Goal: Communication & Community: Ask a question

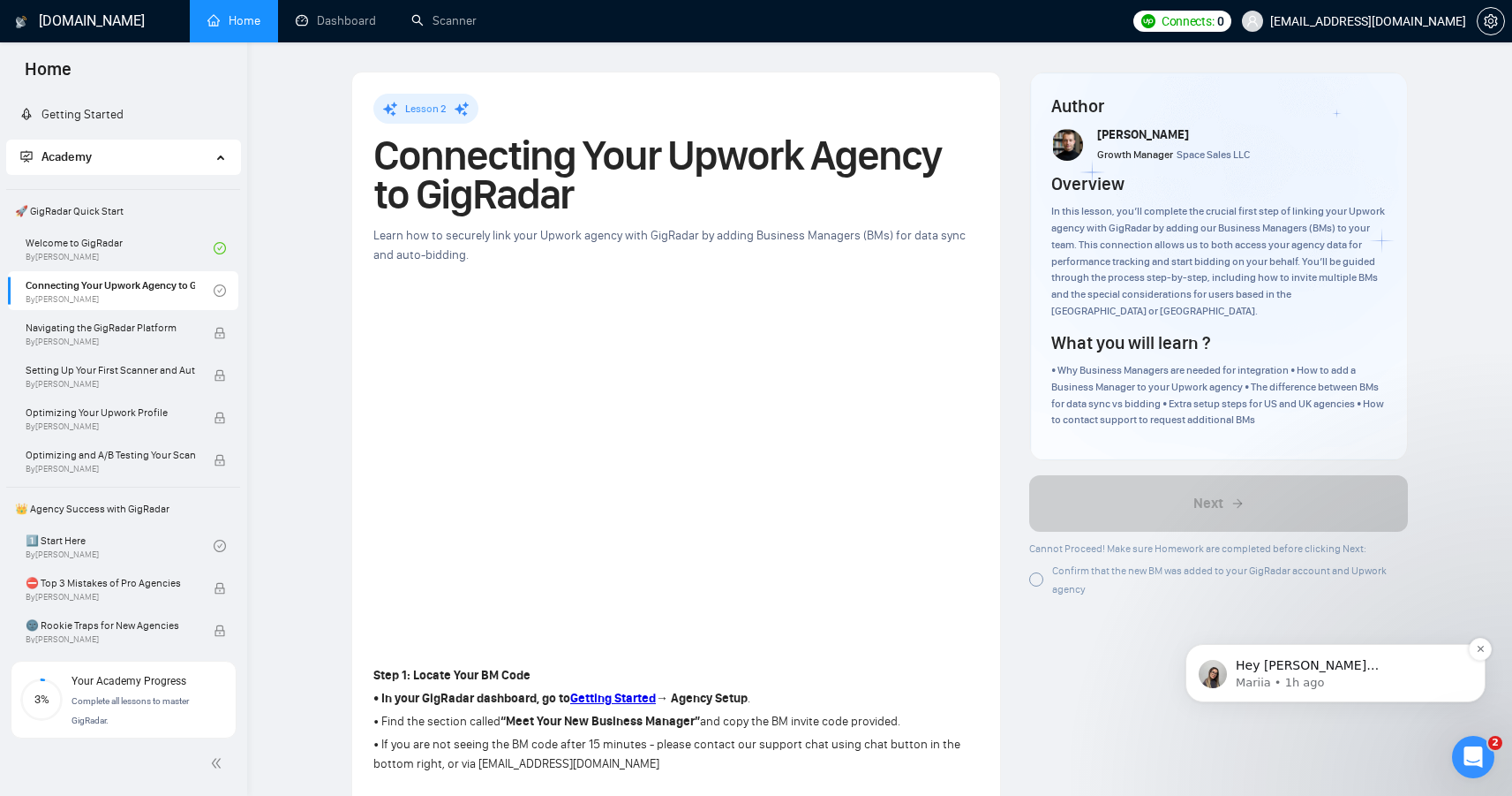
click at [1333, 682] on p "Mariia • 1h ago" at bounding box center [1349, 682] width 228 height 16
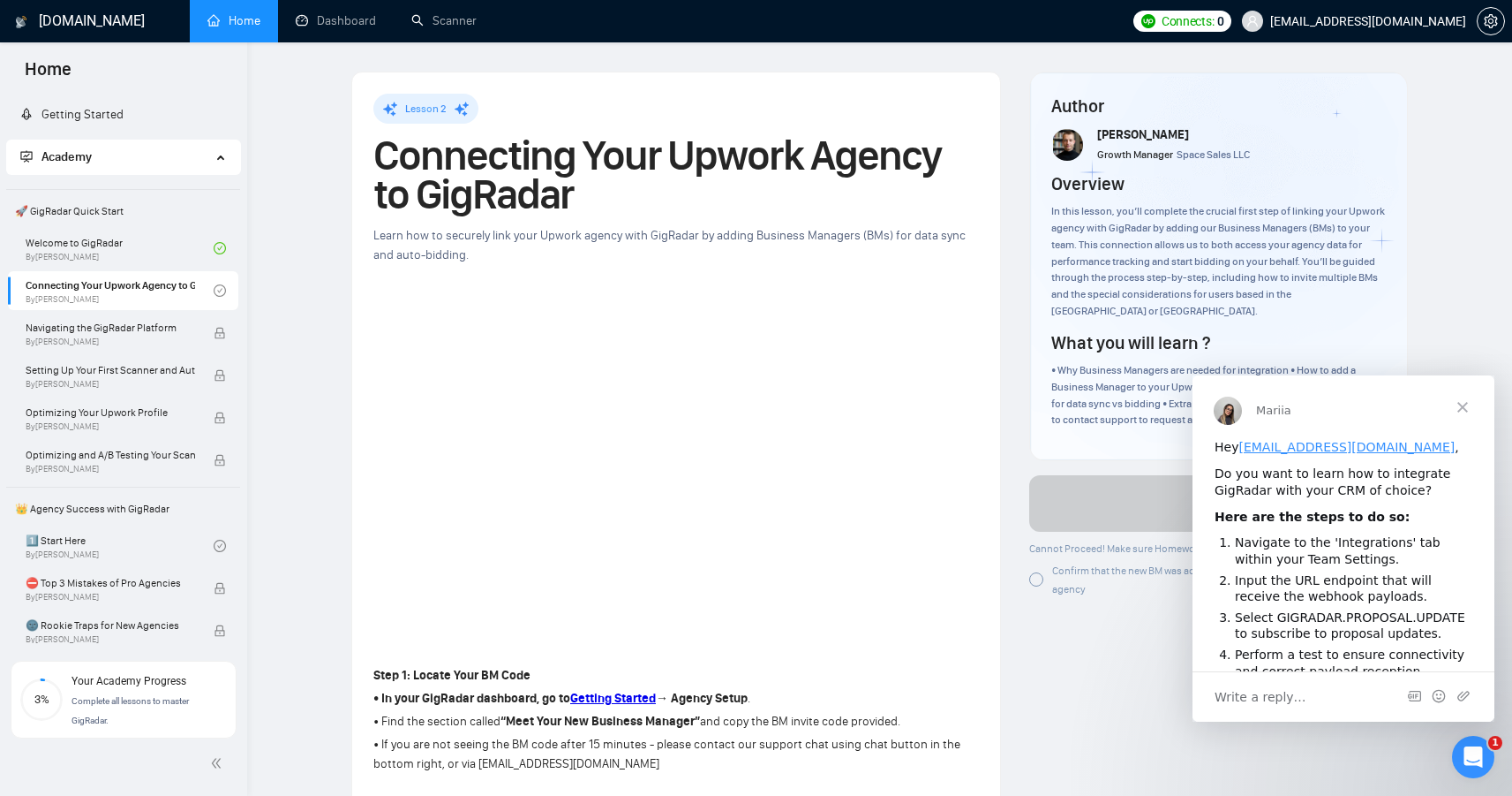
scroll to position [275, 0]
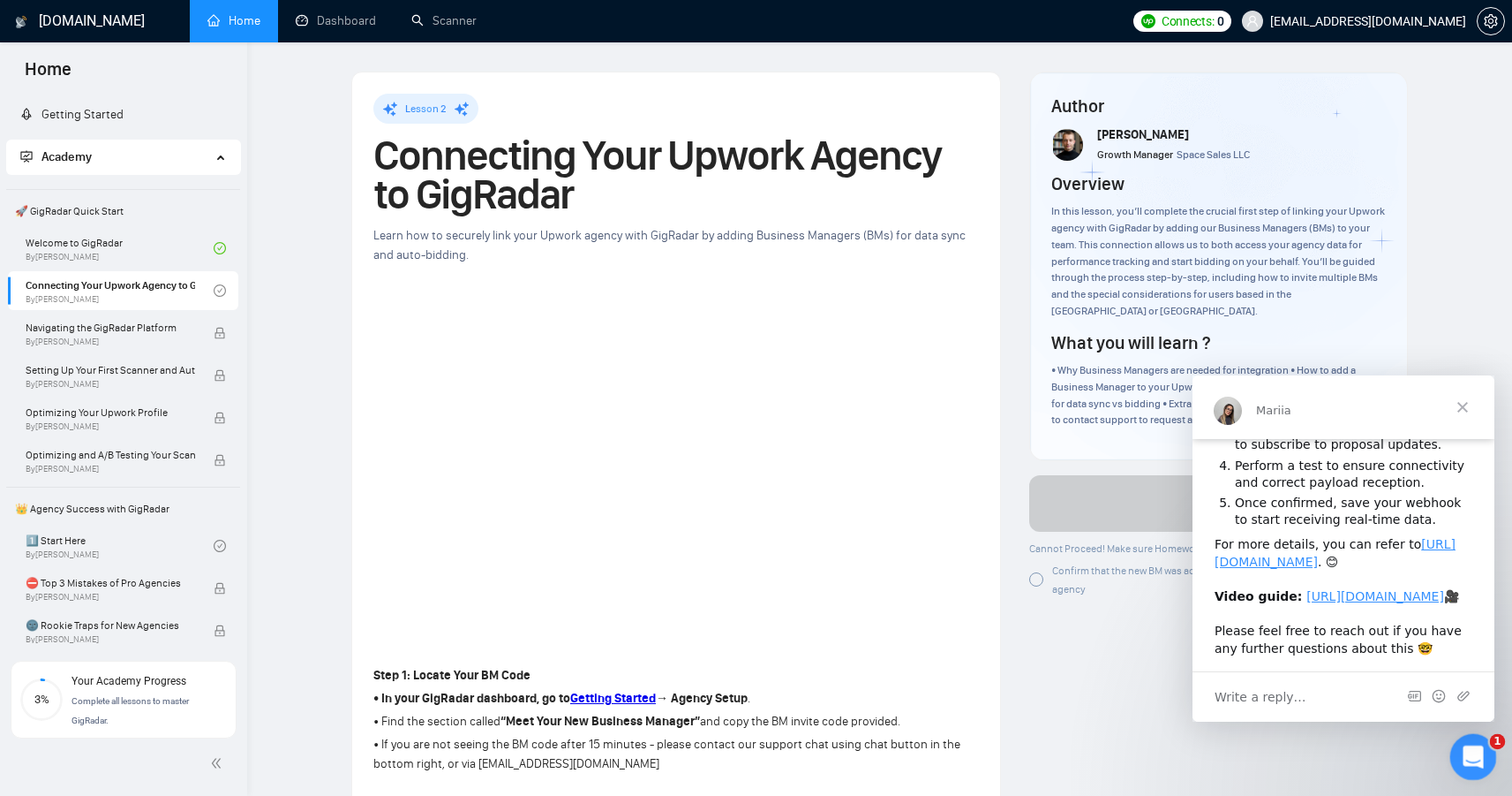
click at [1481, 758] on div "Open Intercom Messenger" at bounding box center [1470, 754] width 58 height 58
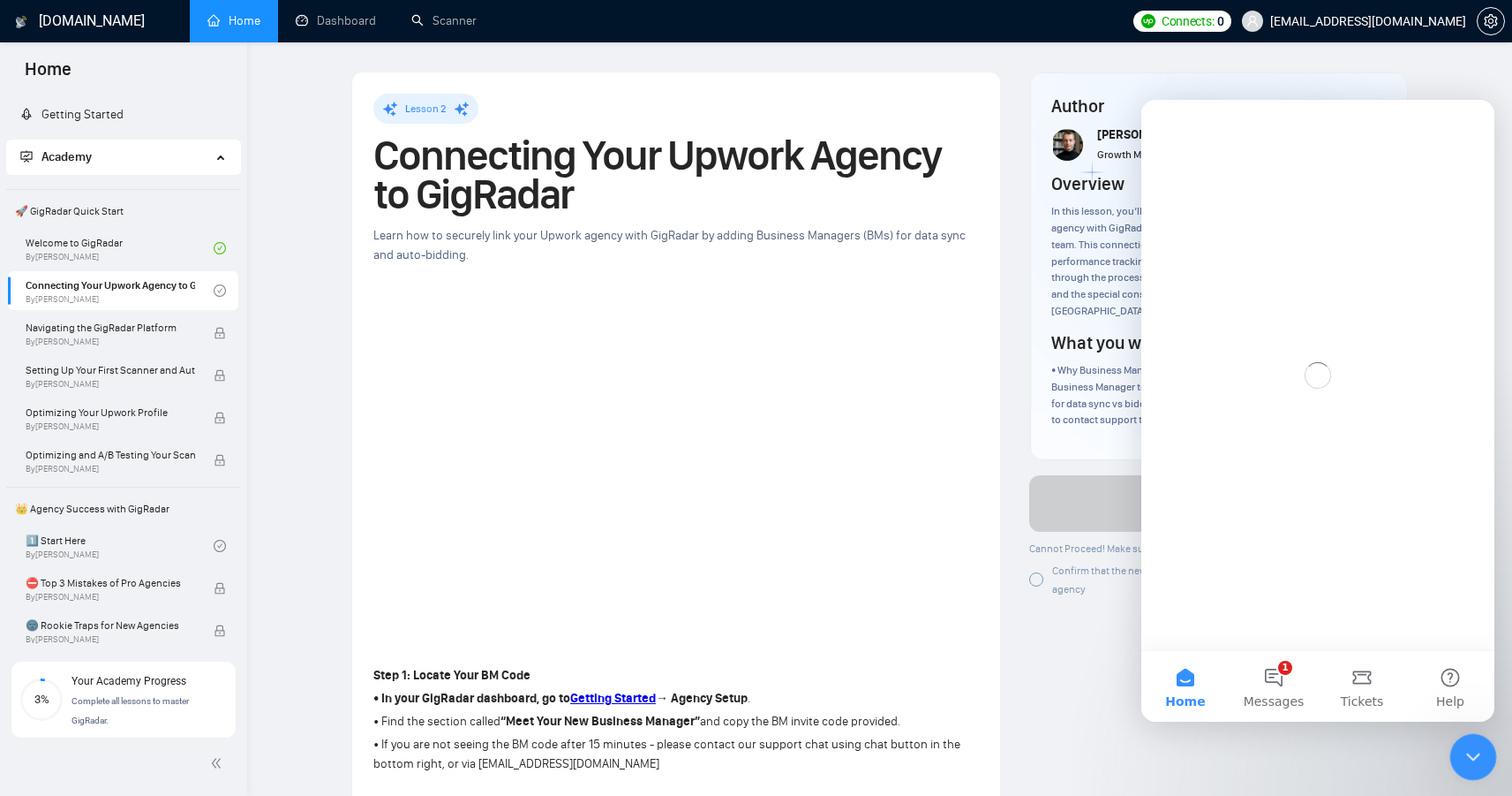
scroll to position [0, 0]
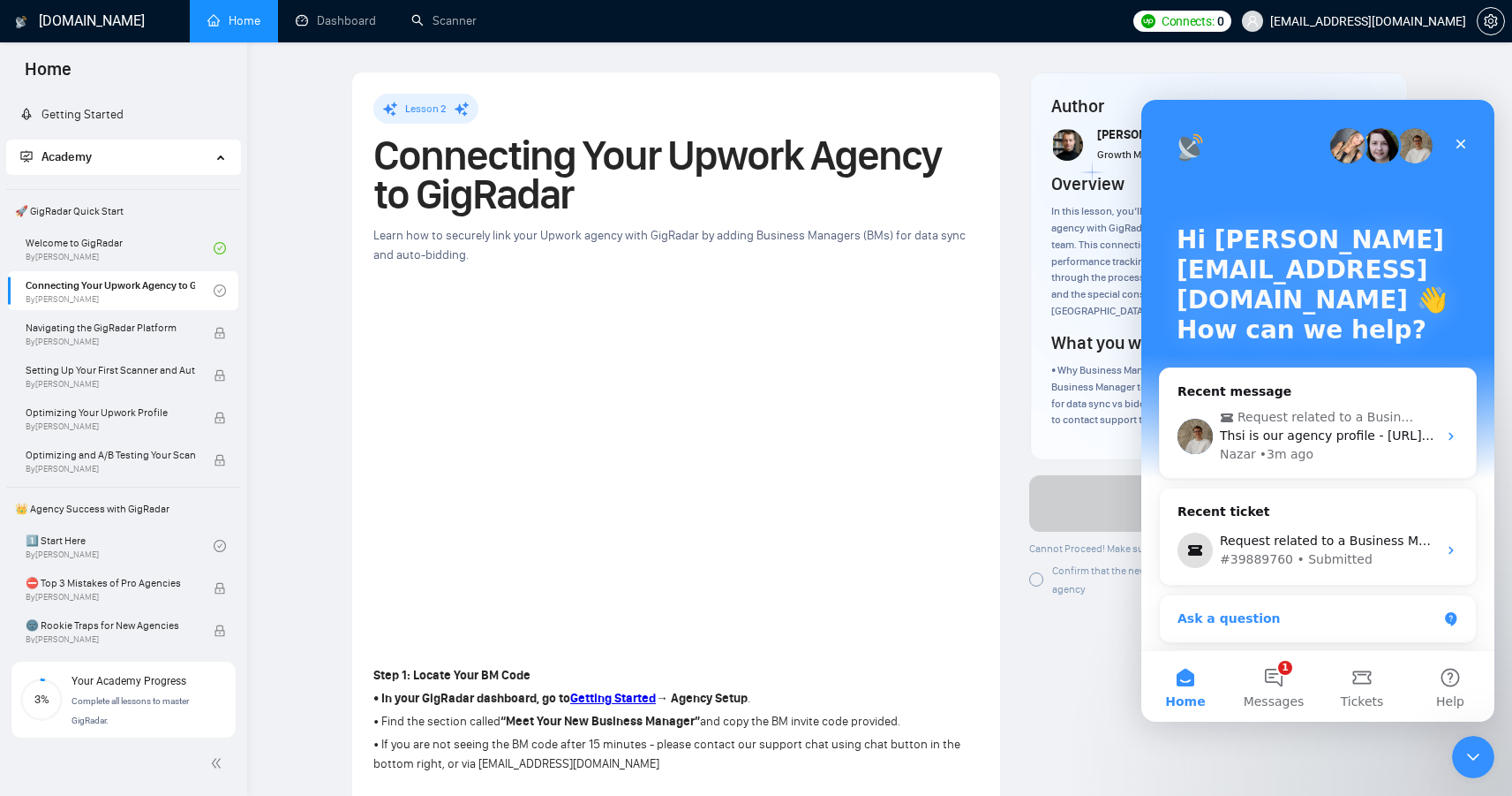
click at [1308, 618] on div "Ask a question" at bounding box center [1306, 619] width 259 height 18
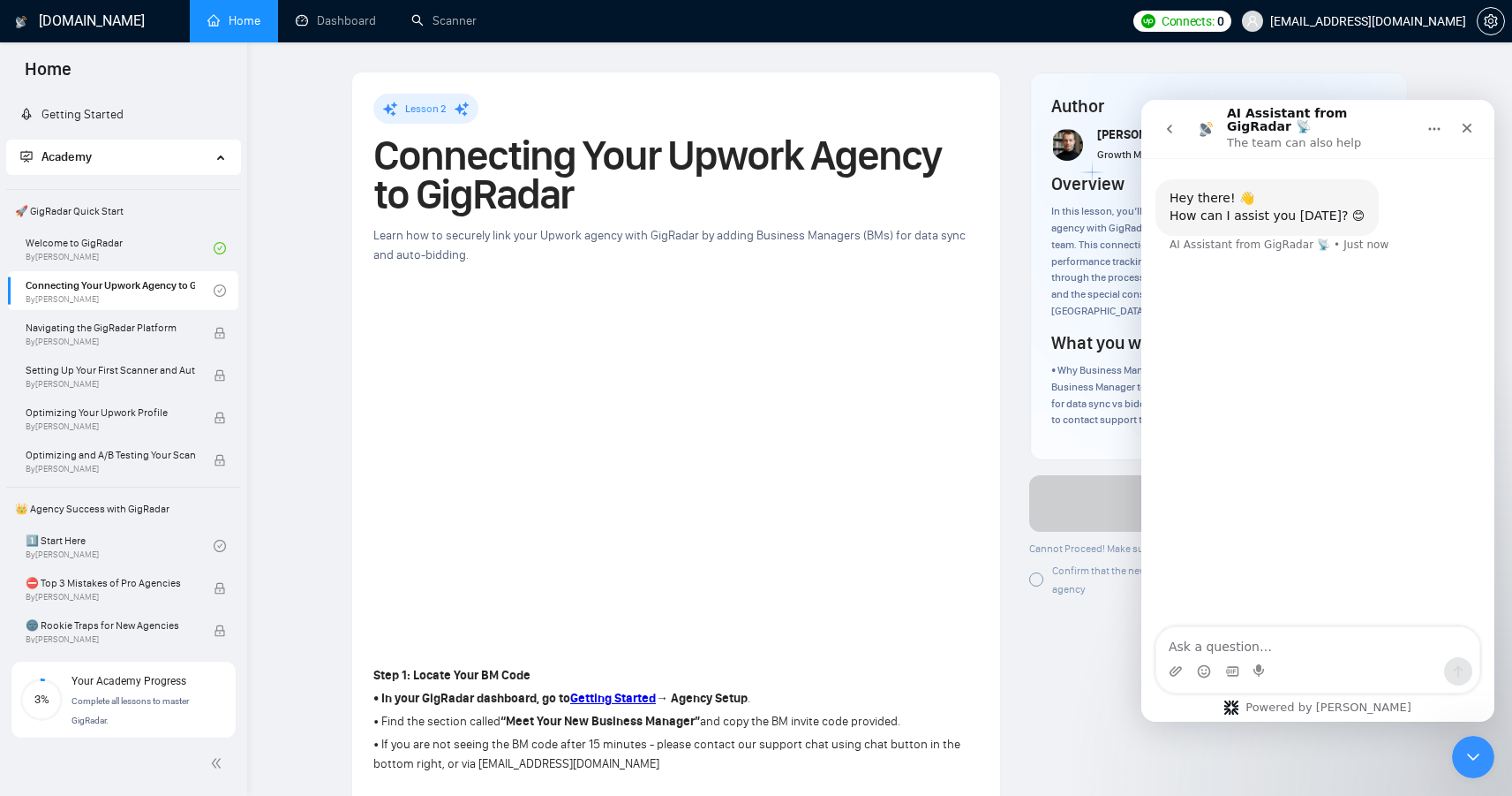
click at [1161, 121] on button "go back" at bounding box center [1169, 129] width 33 height 33
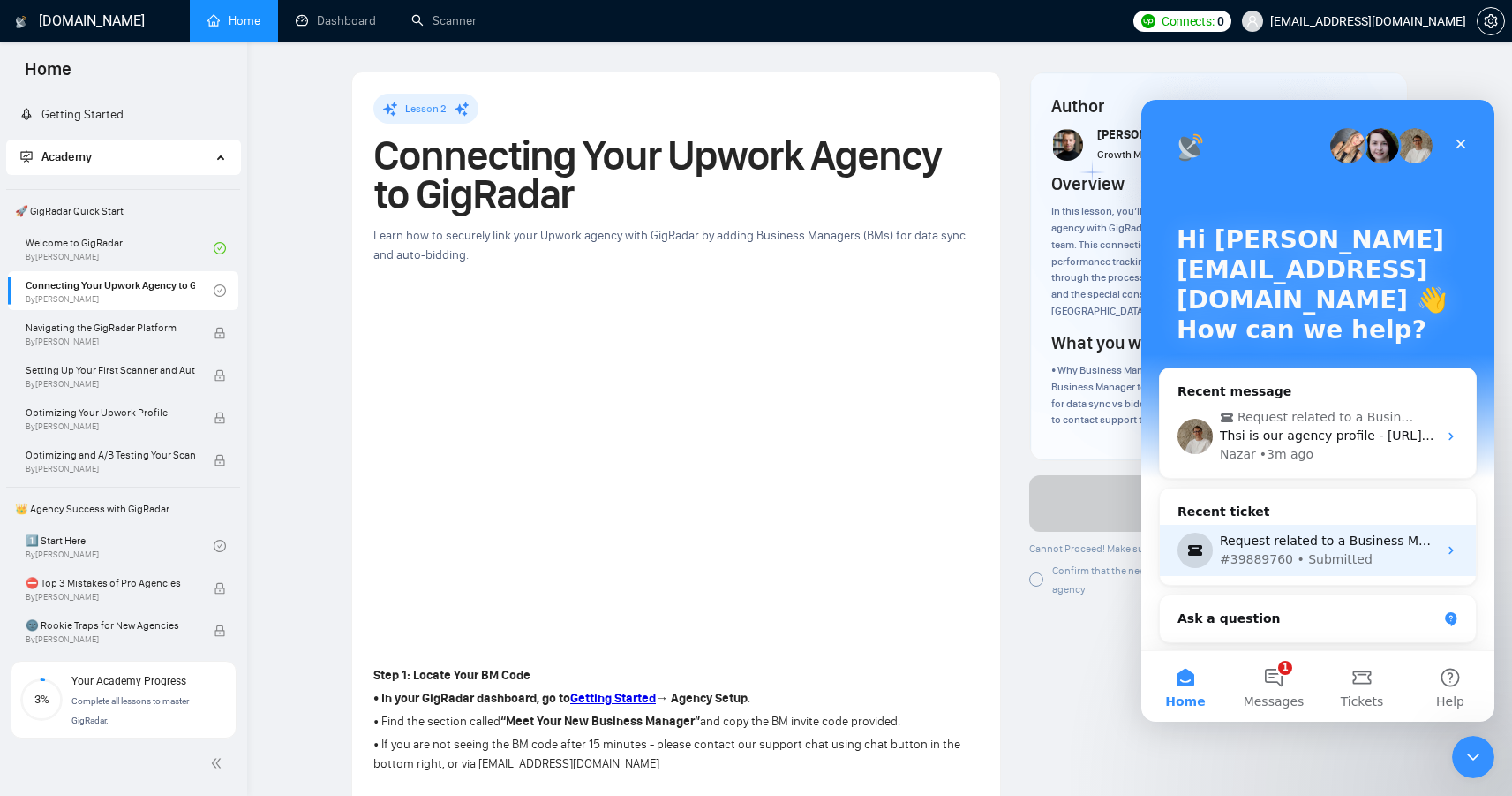
scroll to position [255, 0]
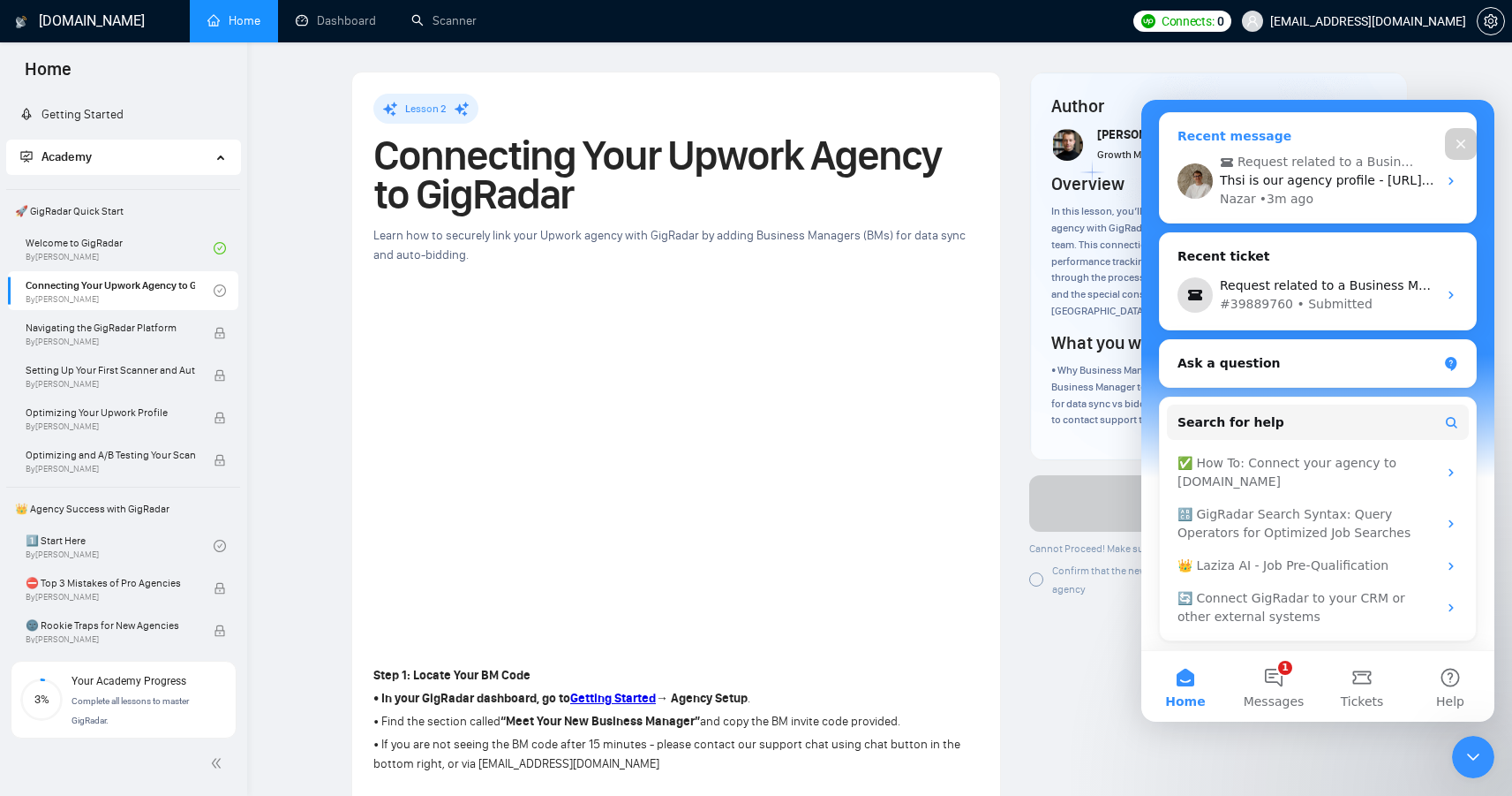
click at [1297, 175] on span "Thsi is our agency profile - [URL][DOMAIN_NAME]" at bounding box center [1372, 180] width 305 height 14
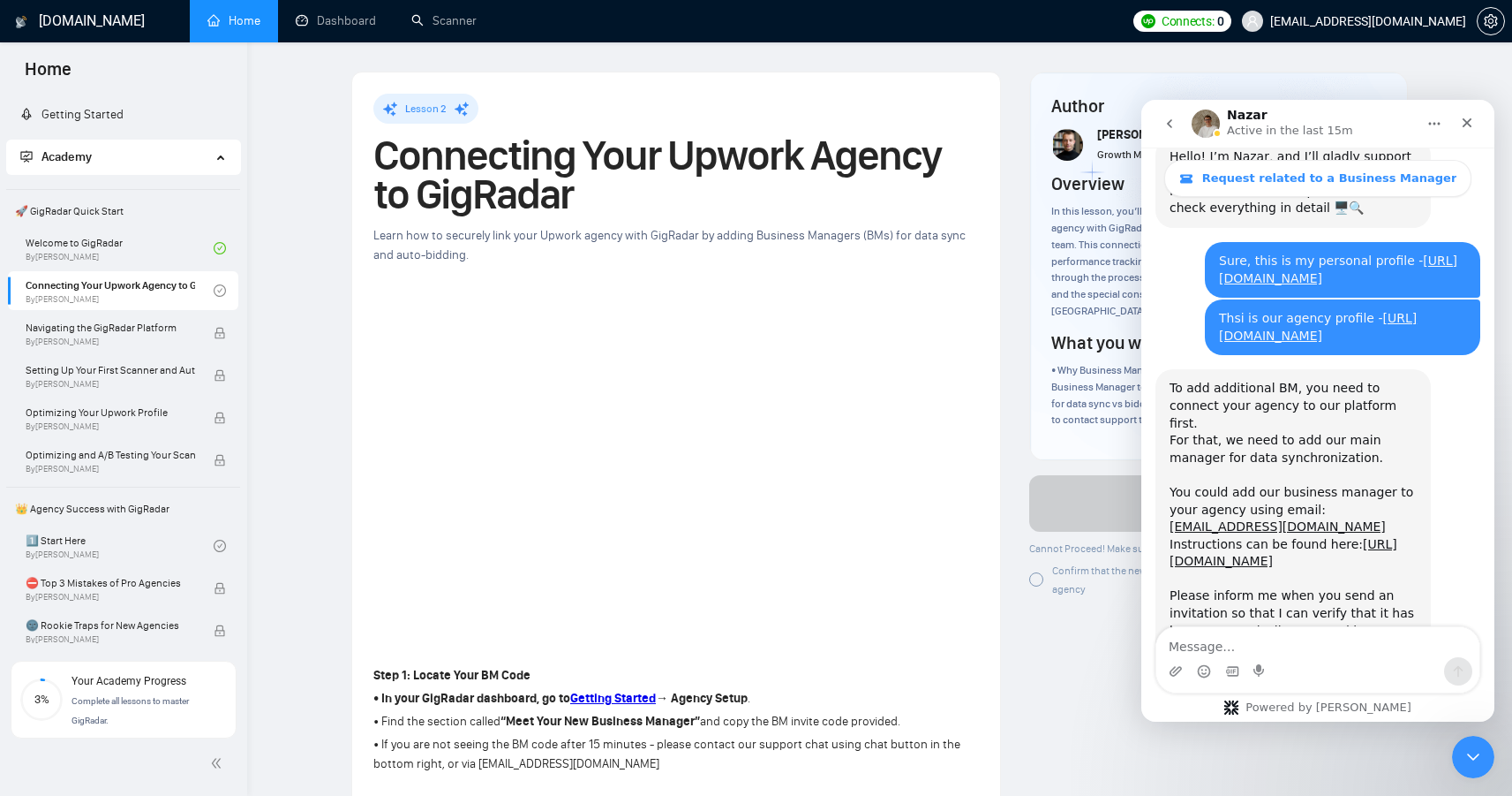
scroll to position [1081, 0]
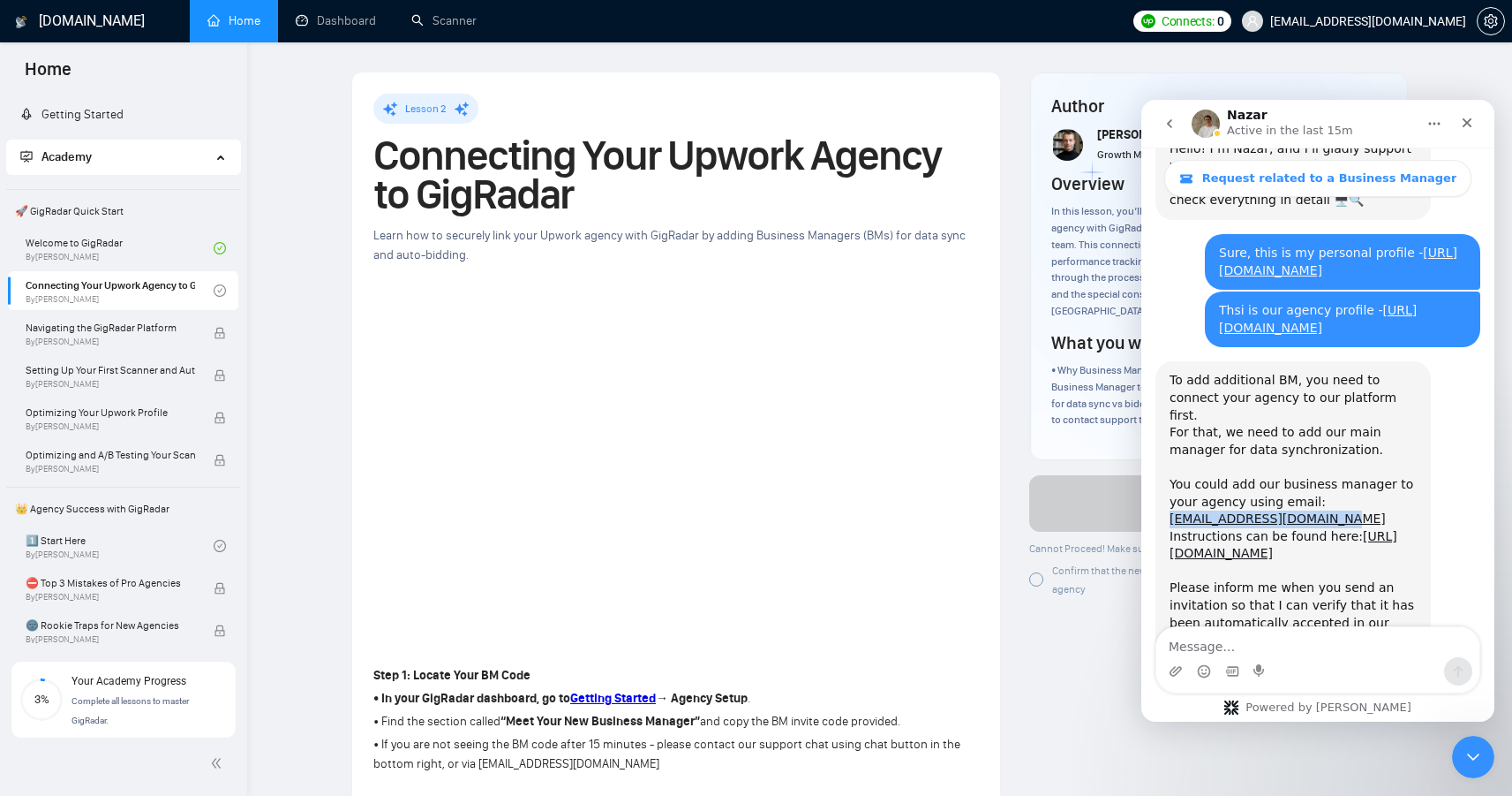
drag, startPoint x: 1329, startPoint y: 412, endPoint x: 1166, endPoint y: 412, distance: 163.0
click at [1166, 412] on div "To add additional BM, you need to connect your agency to our platform first. Fo…" at bounding box center [1293, 511] width 276 height 299
copy link "[EMAIL_ADDRESS][DOMAIN_NAME]"
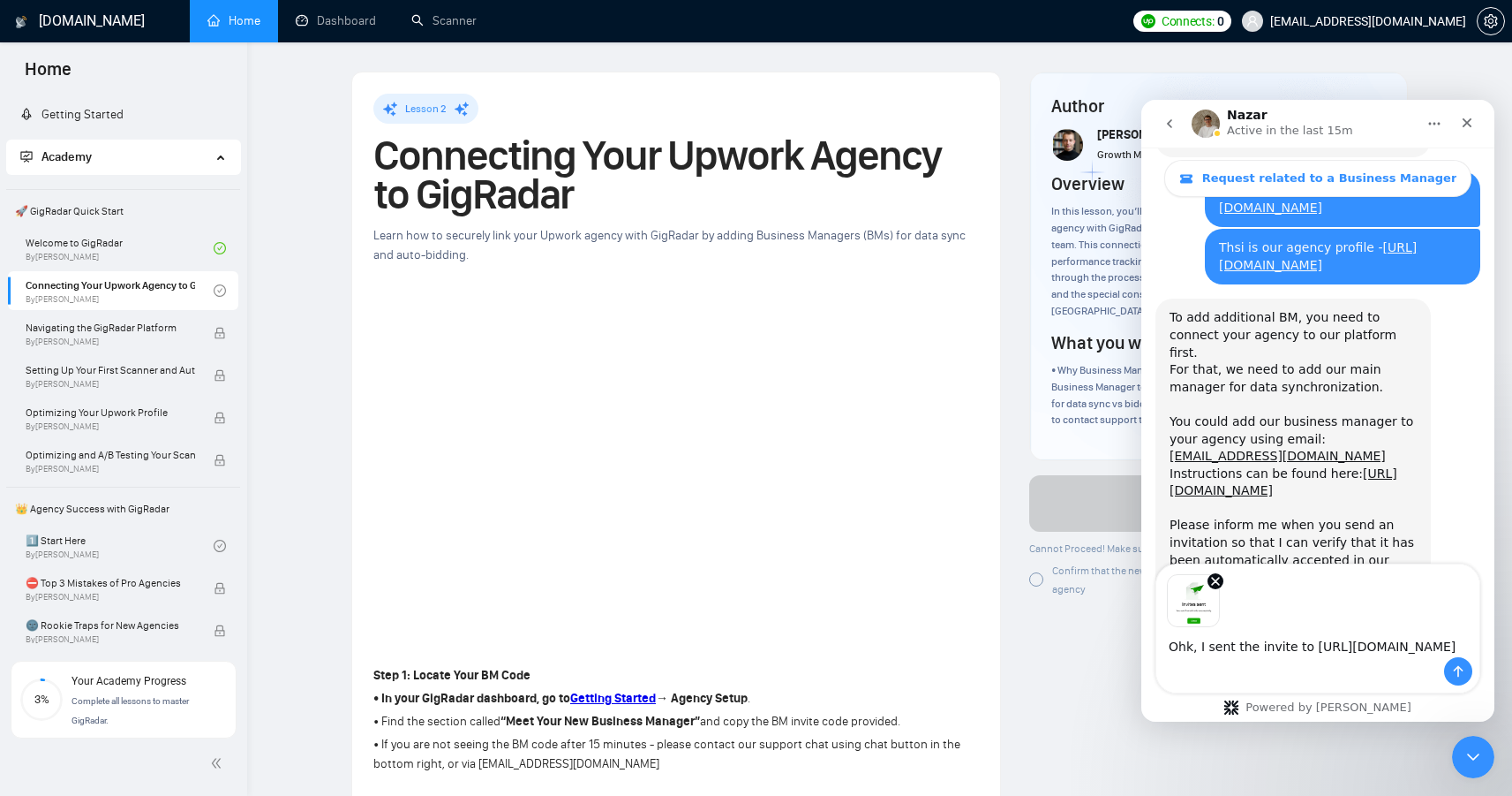
scroll to position [1179, 0]
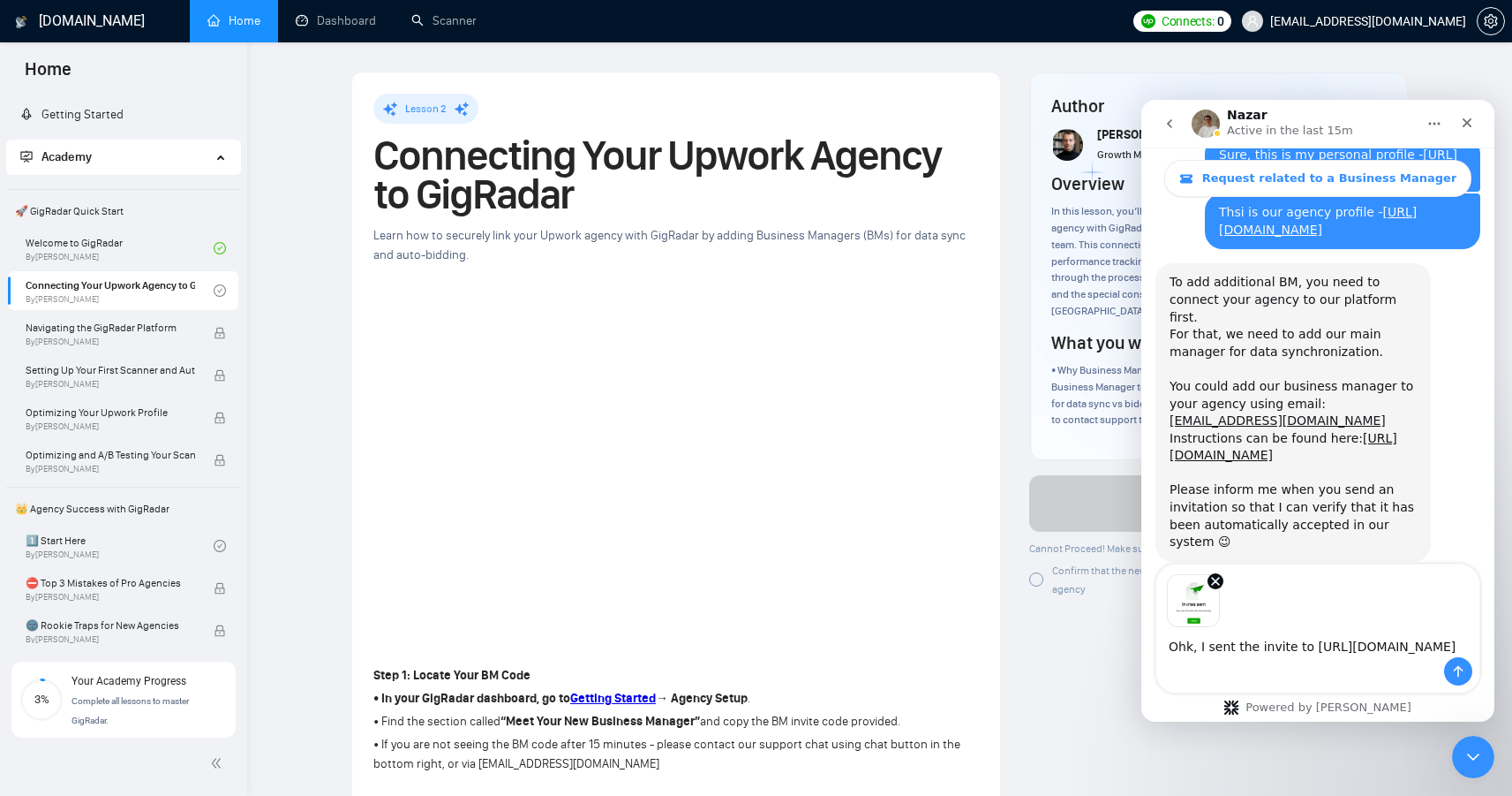
type textarea "Ohk, I sent the invite to ferzigilney99@hotmail.com"
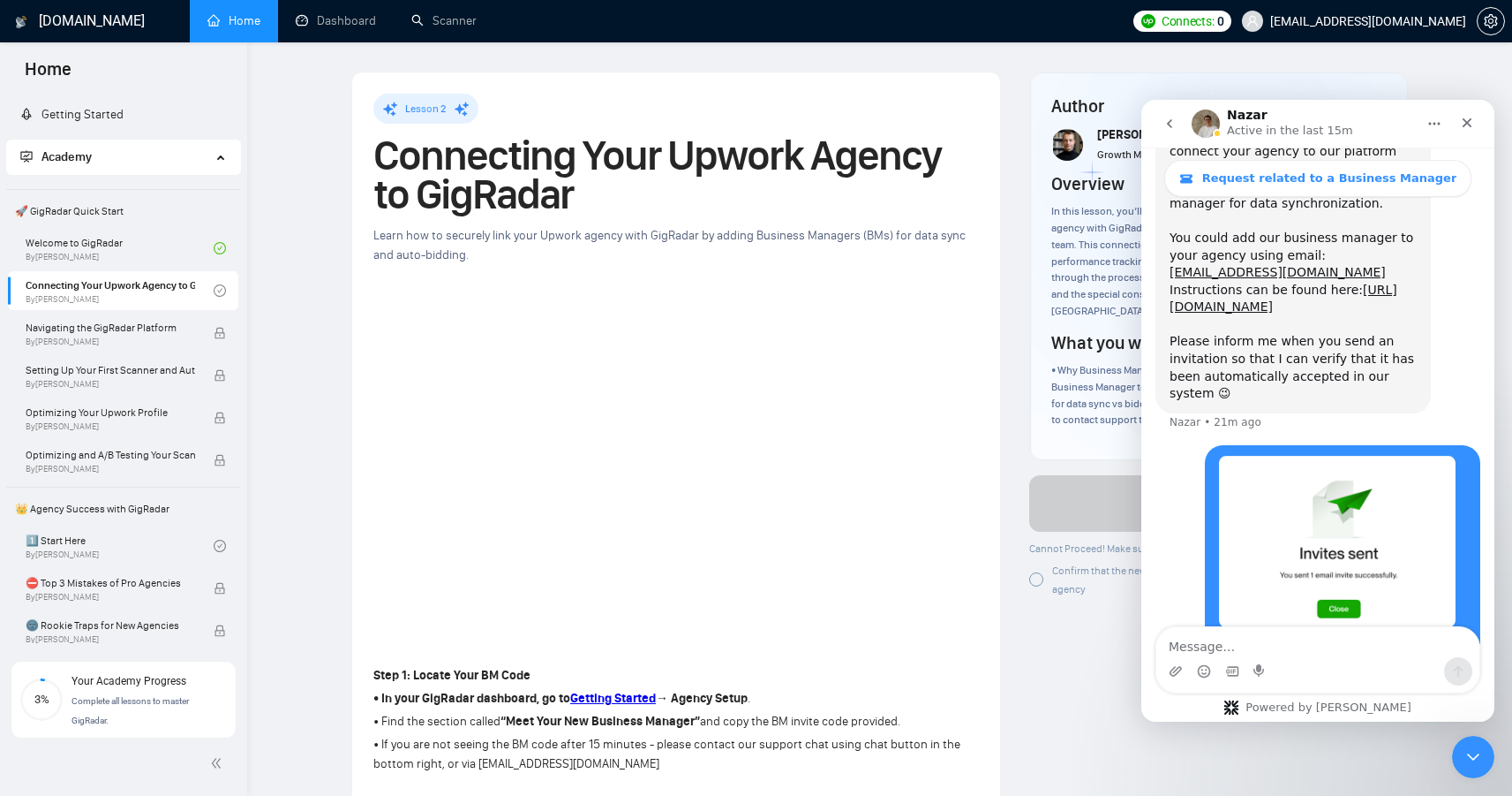
scroll to position [1332, 0]
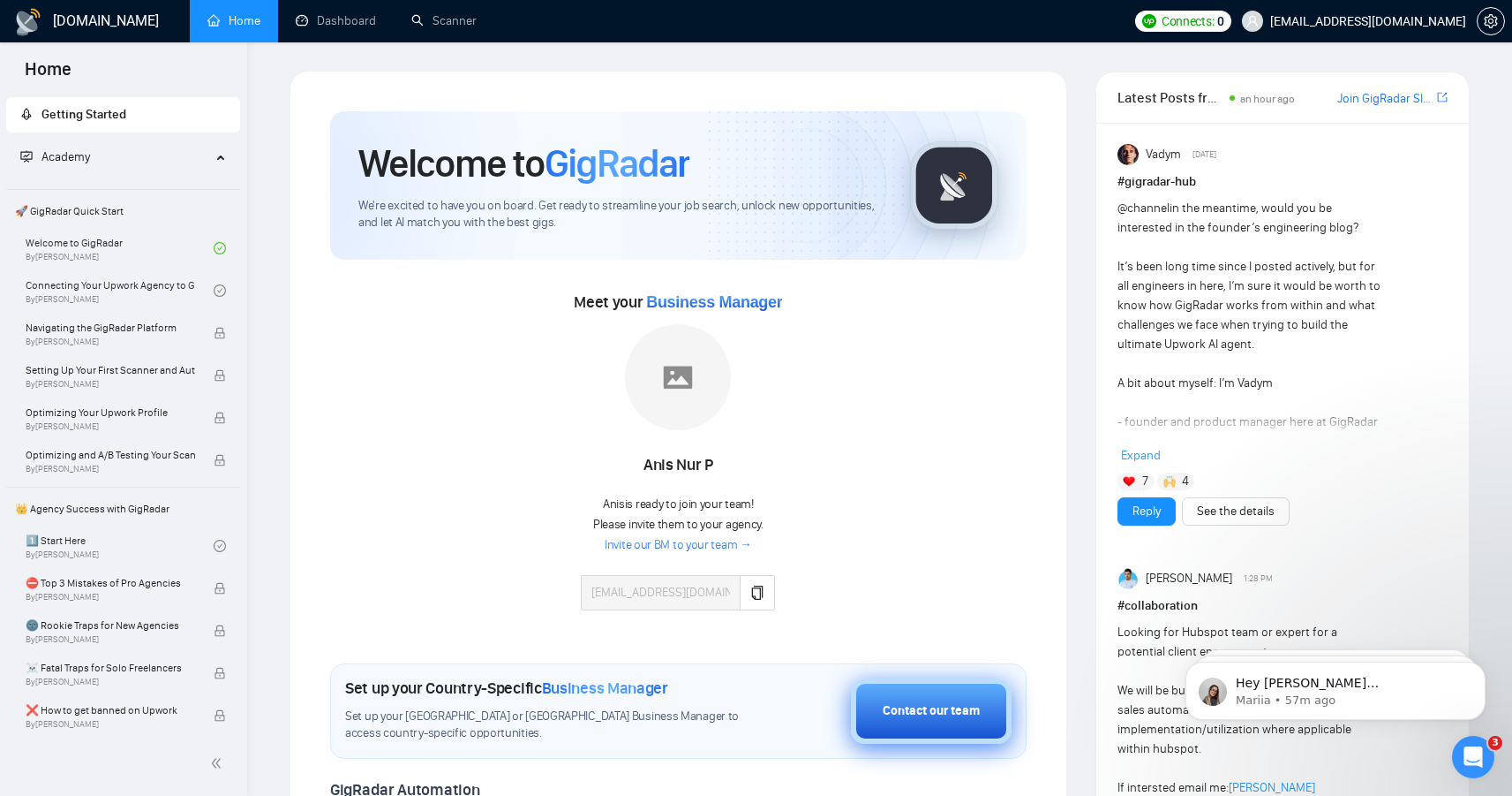
click at [922, 728] on button "Contact our team" at bounding box center [931, 710] width 160 height 65
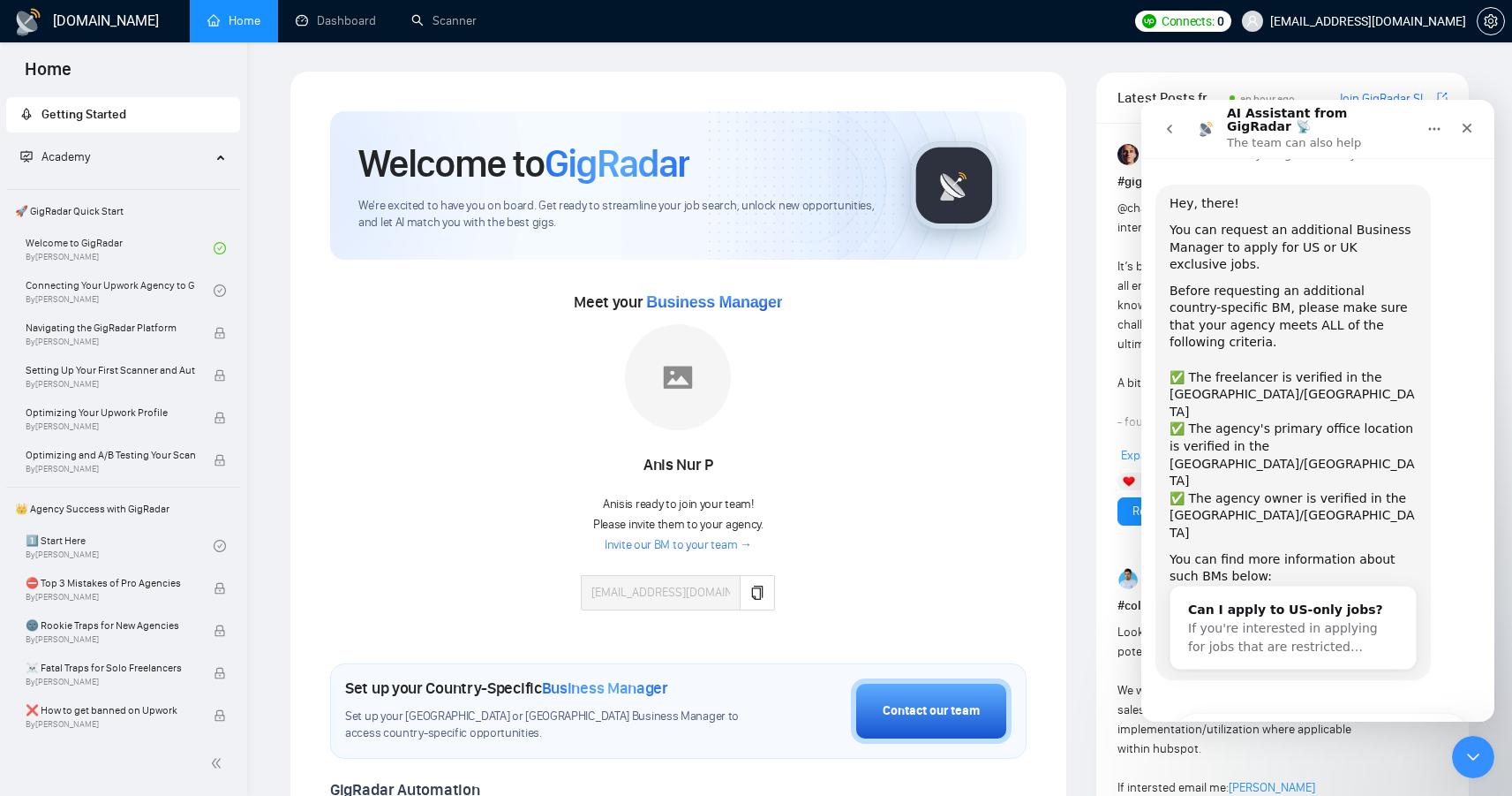
scroll to position [29, 0]
click at [1346, 712] on button "Yes, I meet all of the criteria - request a new BM" at bounding box center [1321, 738] width 300 height 52
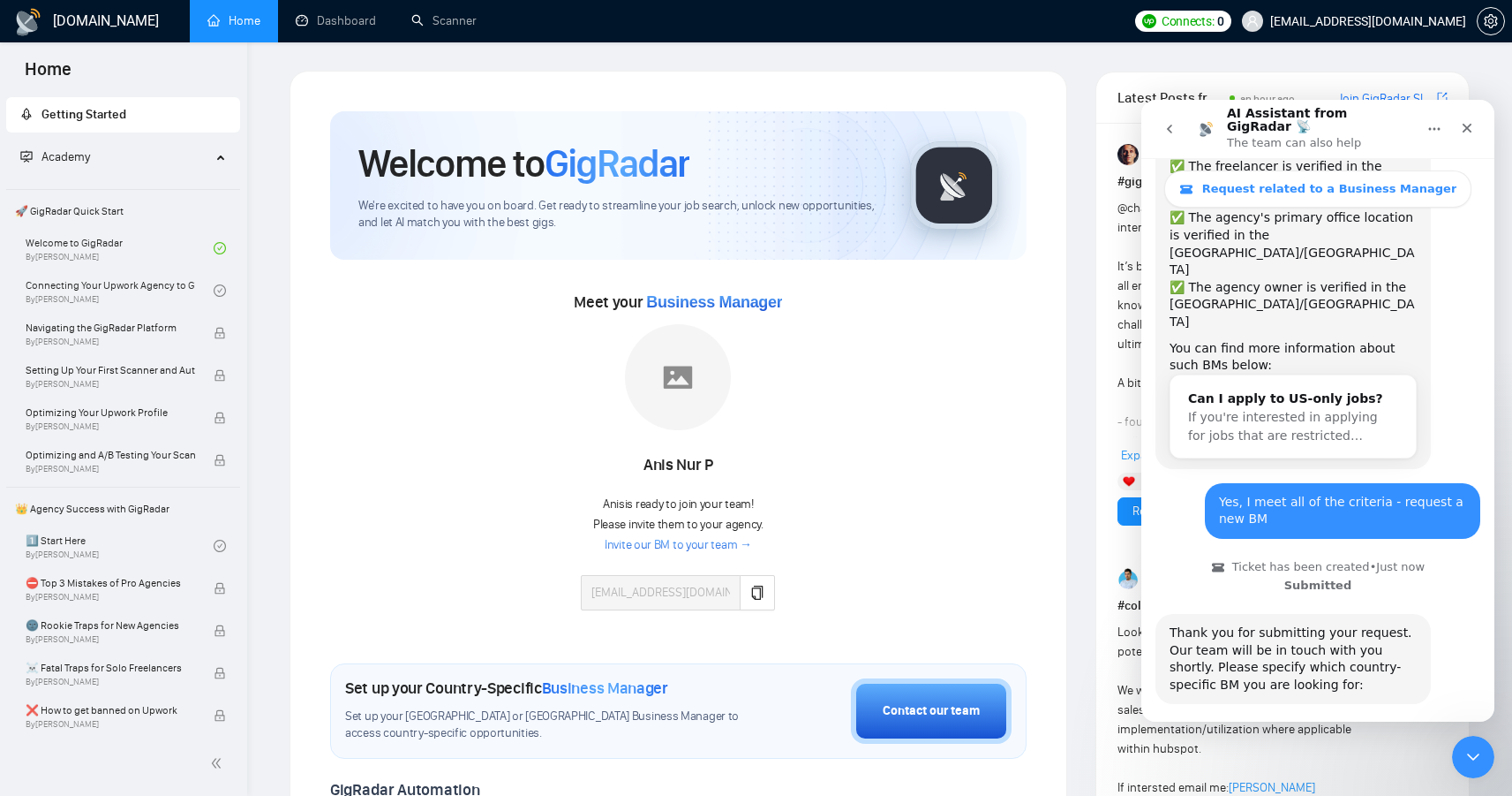
scroll to position [297, 0]
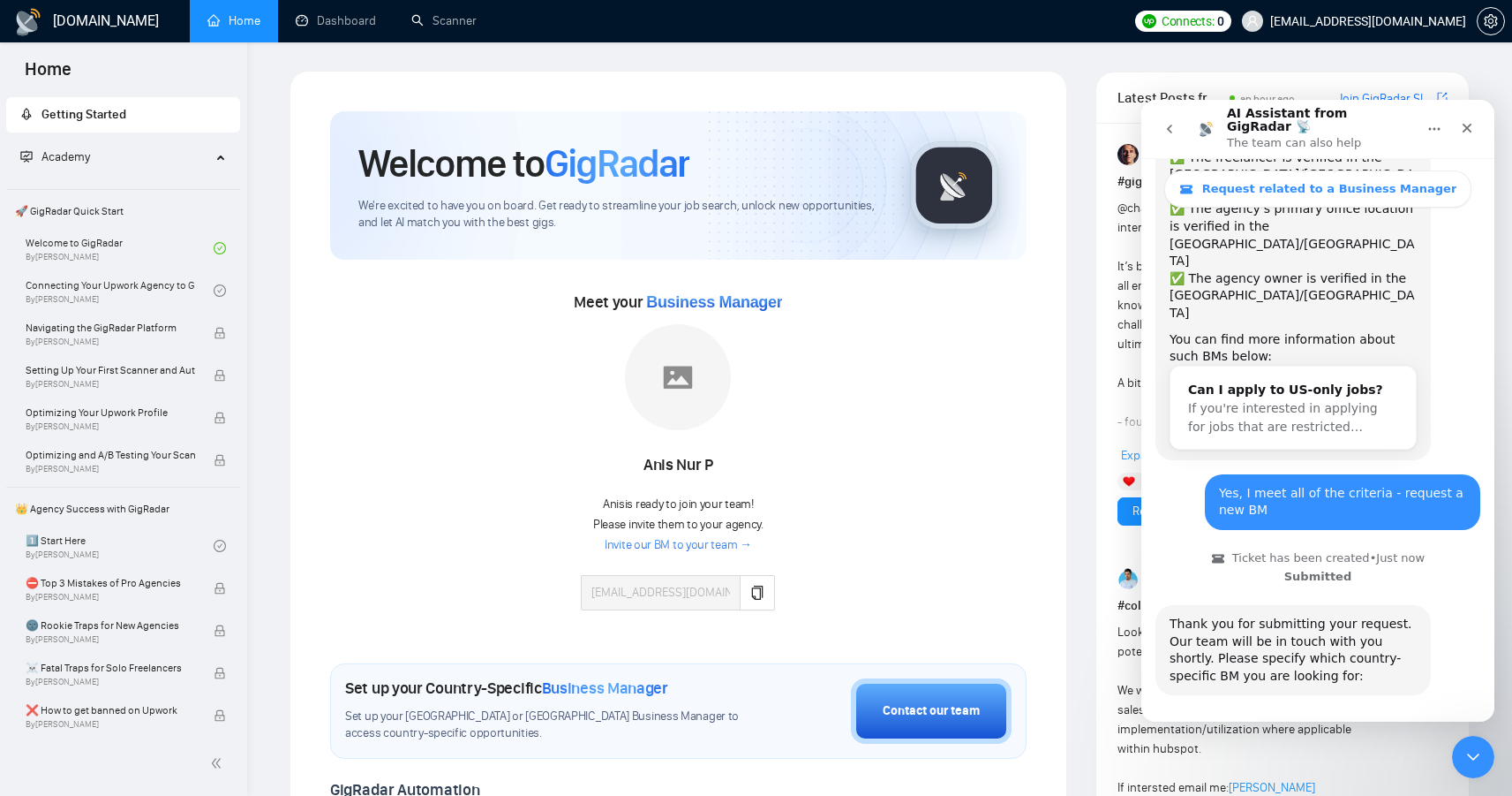
click at [1379, 728] on button "🇺🇸 US-based business manager" at bounding box center [1361, 745] width 221 height 35
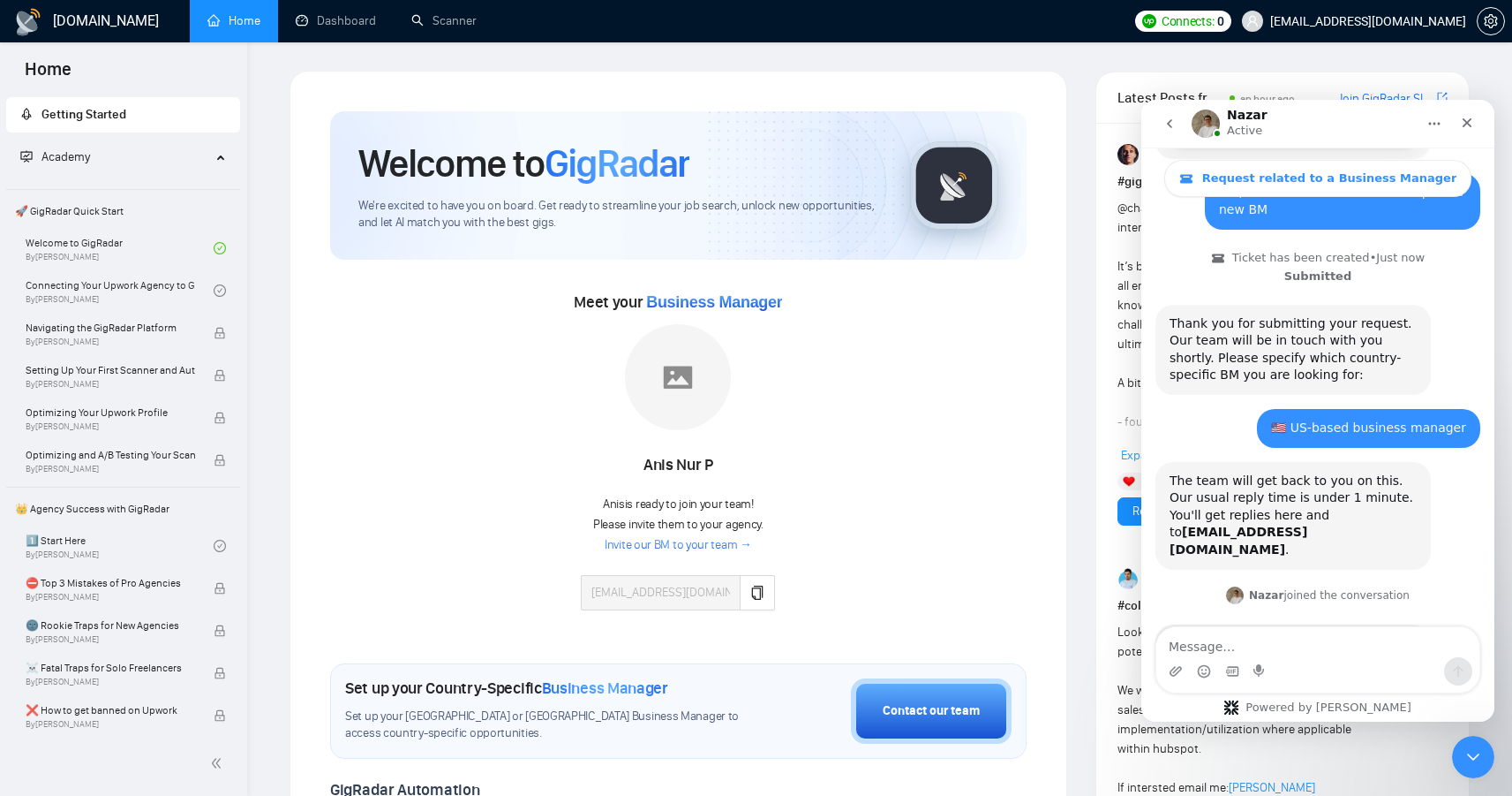
scroll to position [589, 0]
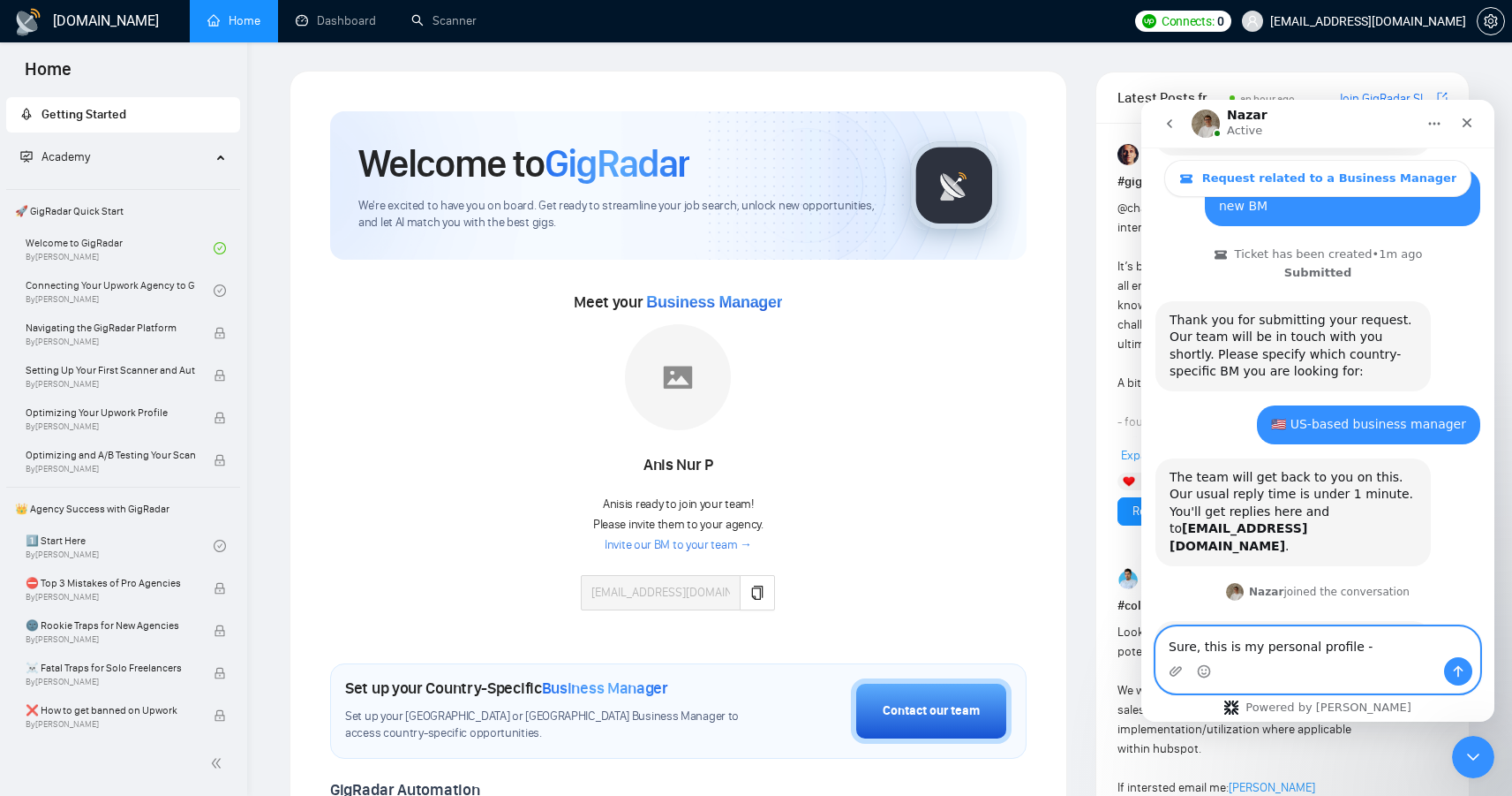
paste textarea "[URL][DOMAIN_NAME]"
type textarea "Sure, this is my personal profile - [URL][DOMAIN_NAME]"
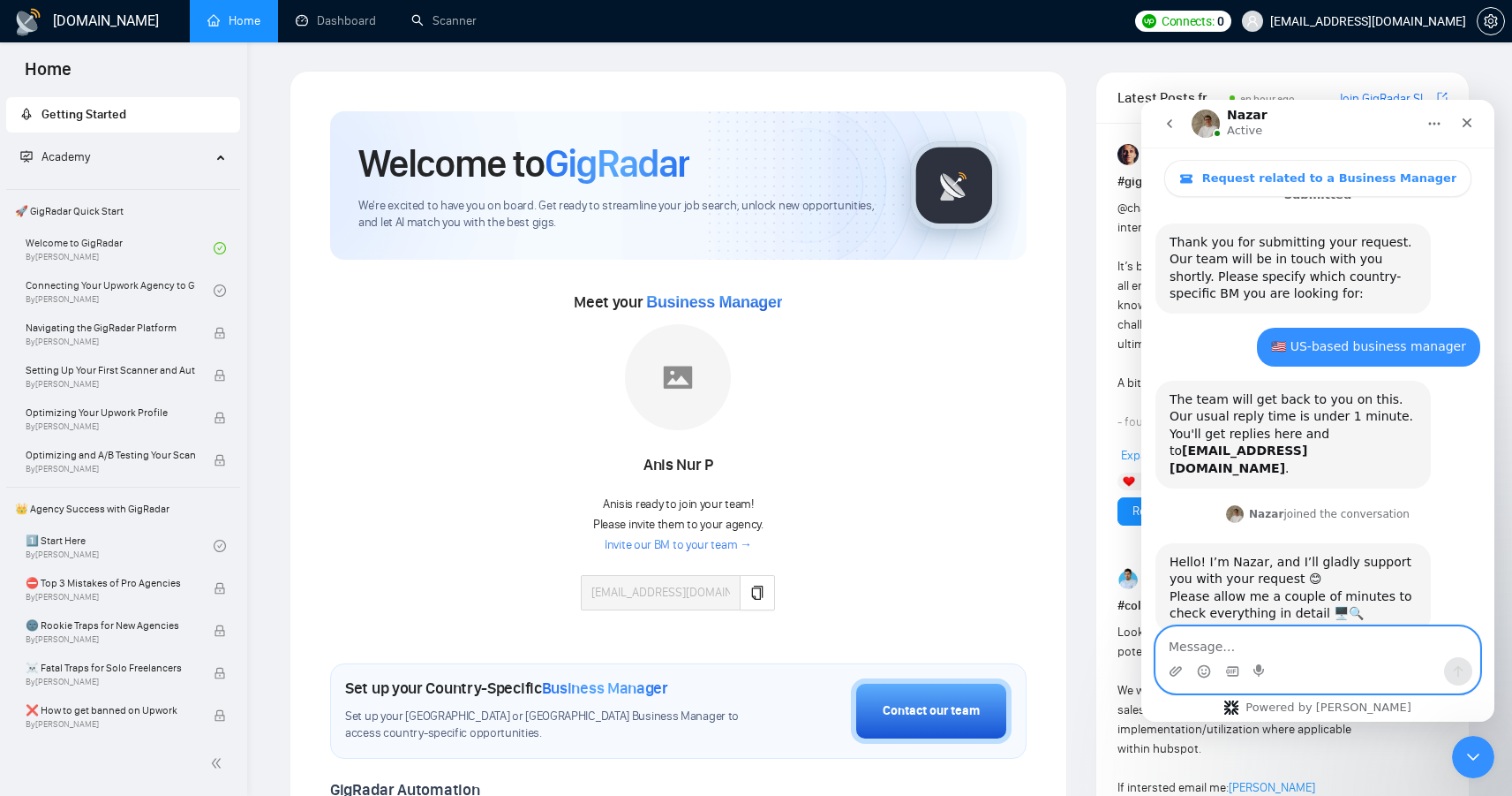
scroll to position [676, 0]
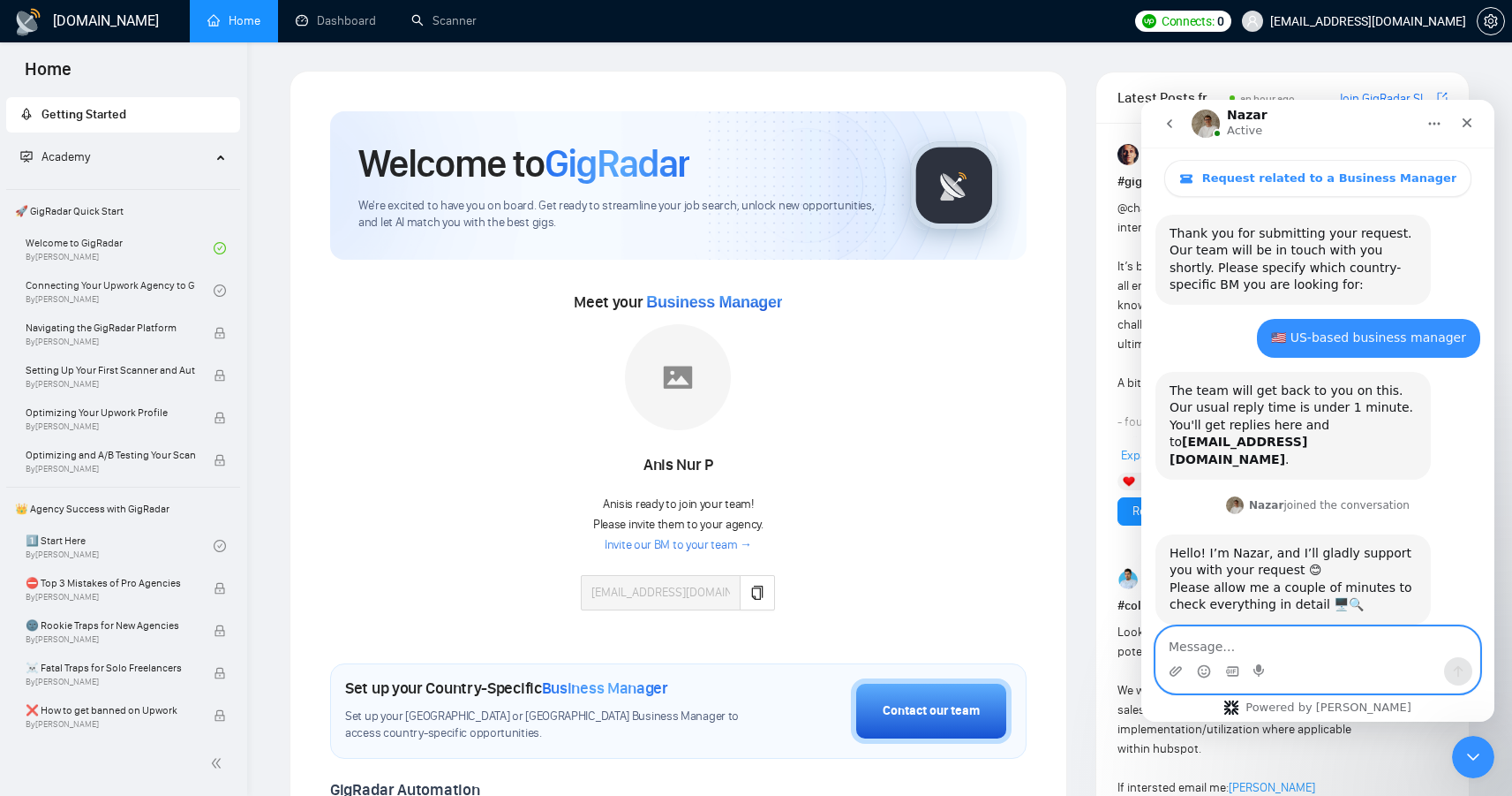
click at [1212, 635] on textarea "Message…" at bounding box center [1317, 642] width 323 height 30
paste textarea "[URL][DOMAIN_NAME]"
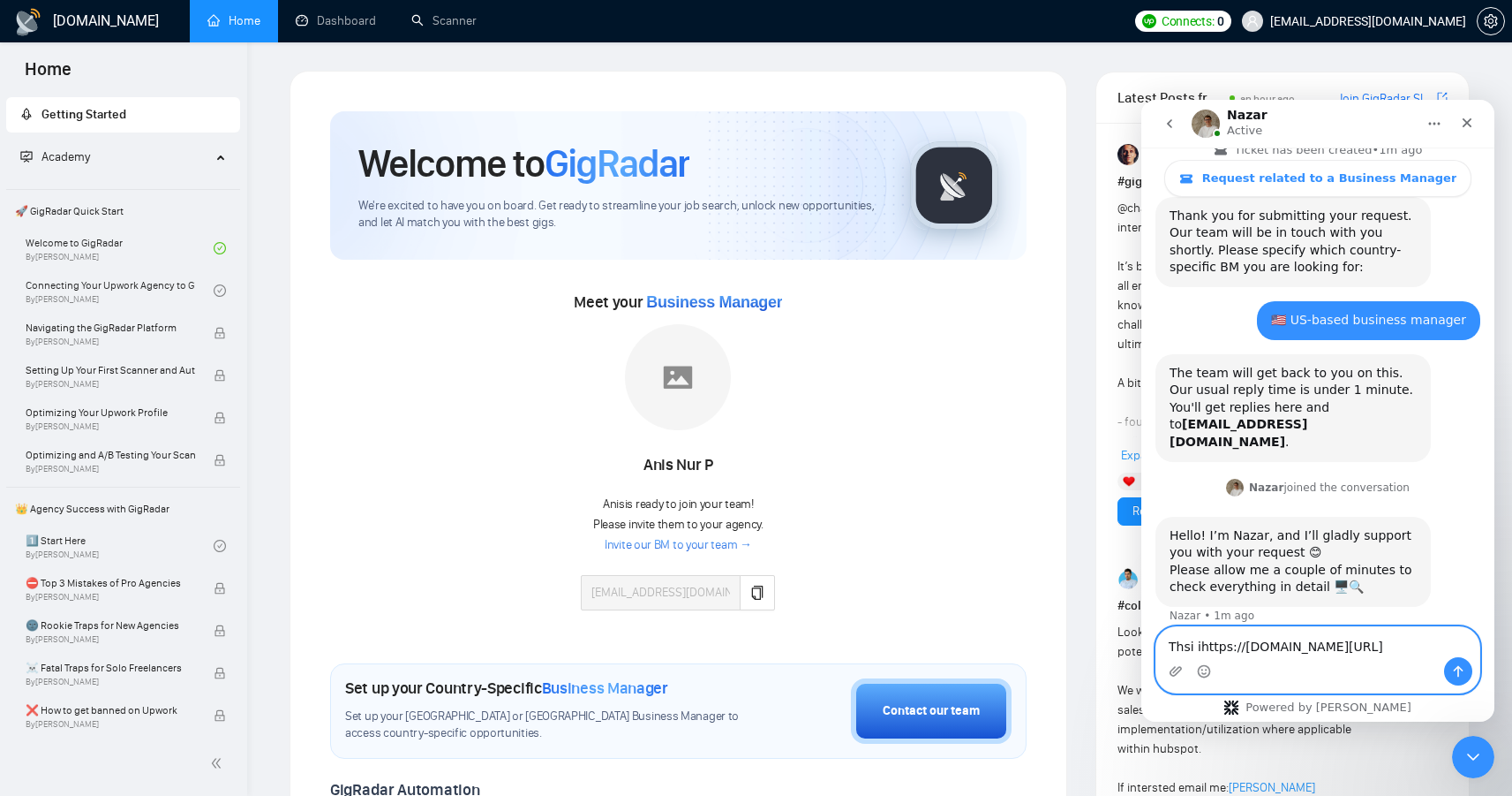
scroll to position [712, 0]
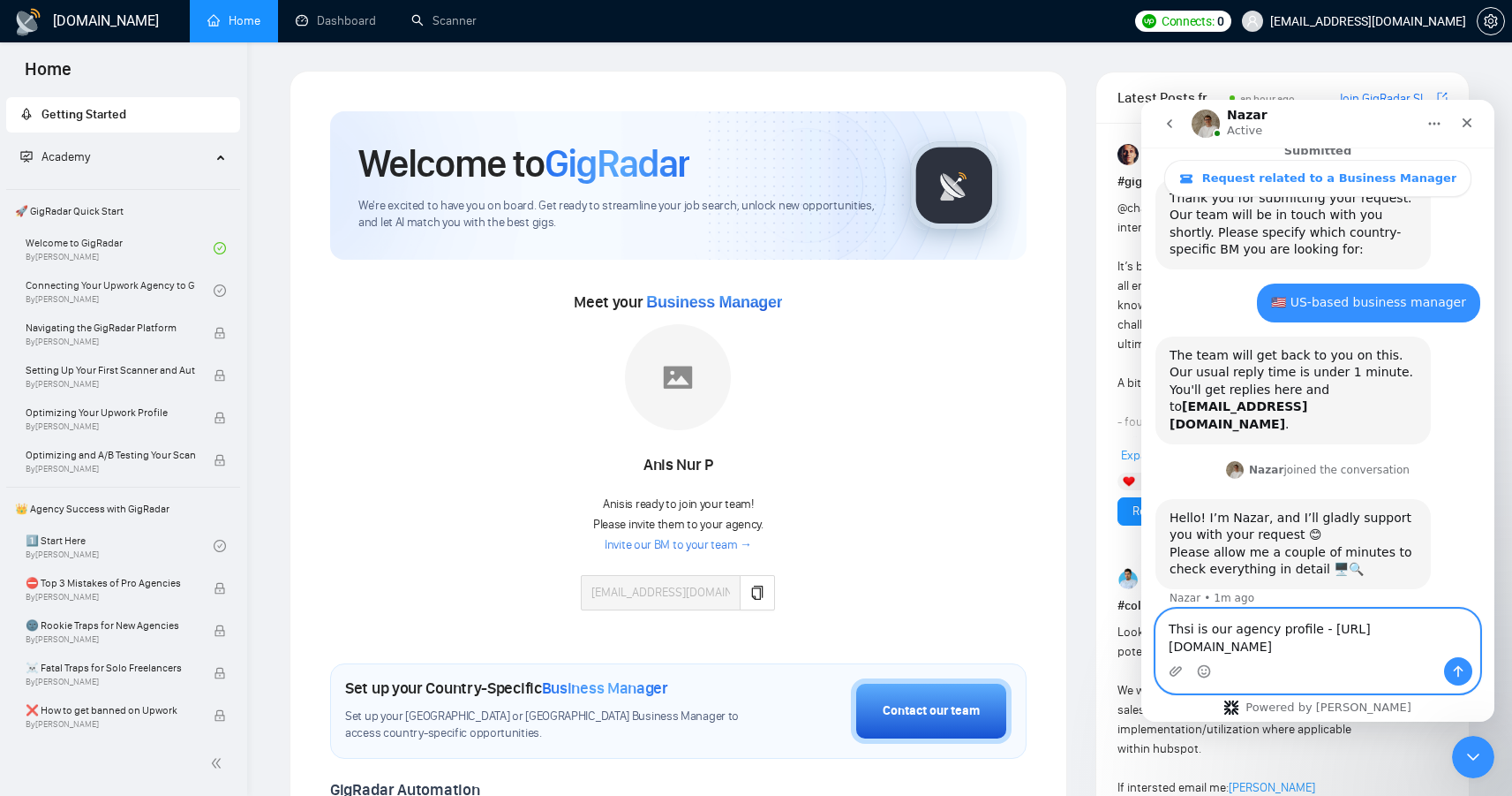
type textarea "Thsi is our agency profile - [URL][DOMAIN_NAME]"
click at [1453, 677] on icon "Send a message…" at bounding box center [1458, 671] width 14 height 14
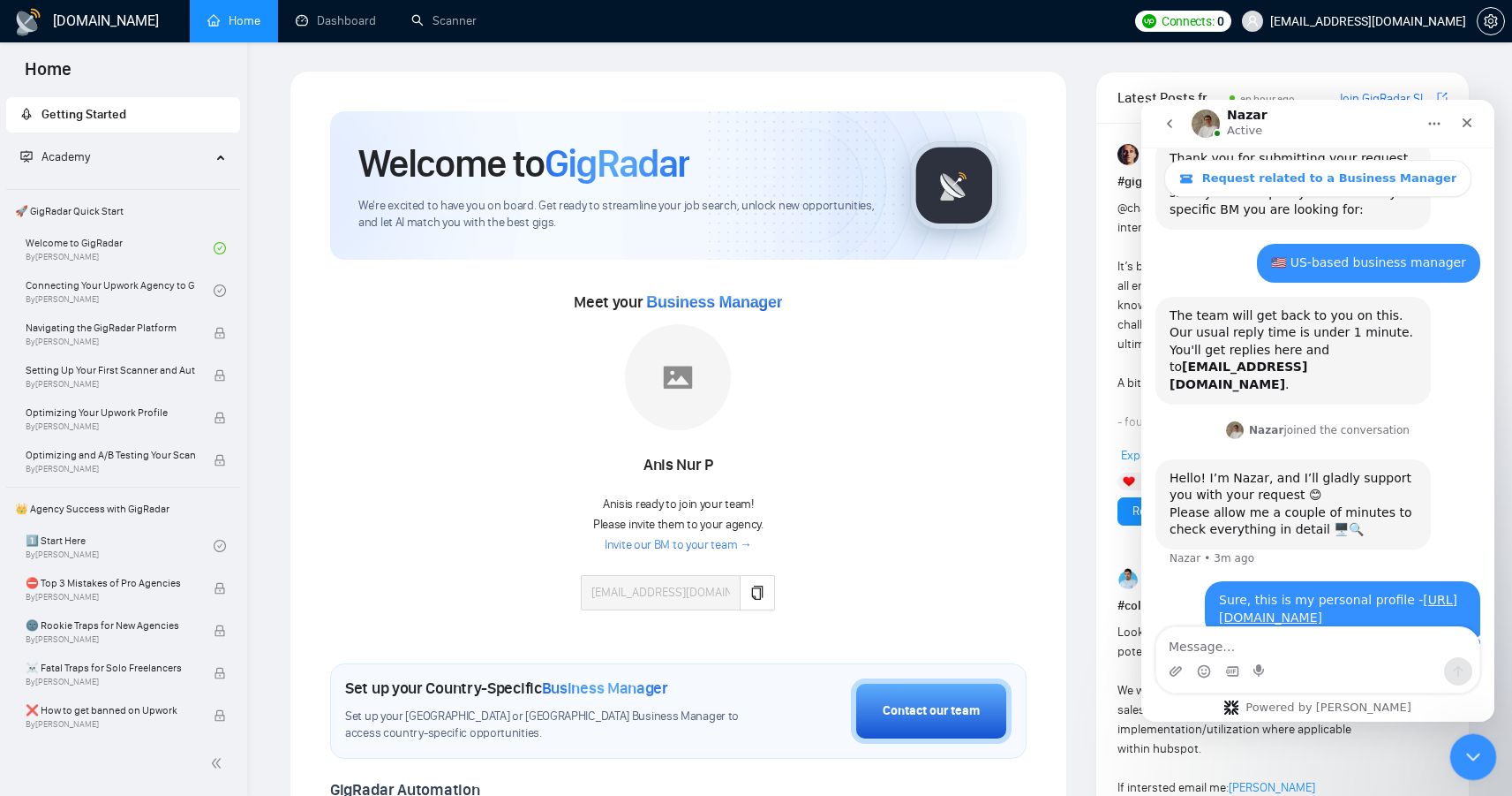
drag, startPoint x: 1471, startPoint y: 740, endPoint x: 1459, endPoint y: 735, distance: 13.0
click at [1471, 740] on div "Close Intercom Messenger" at bounding box center [1471, 754] width 42 height 42
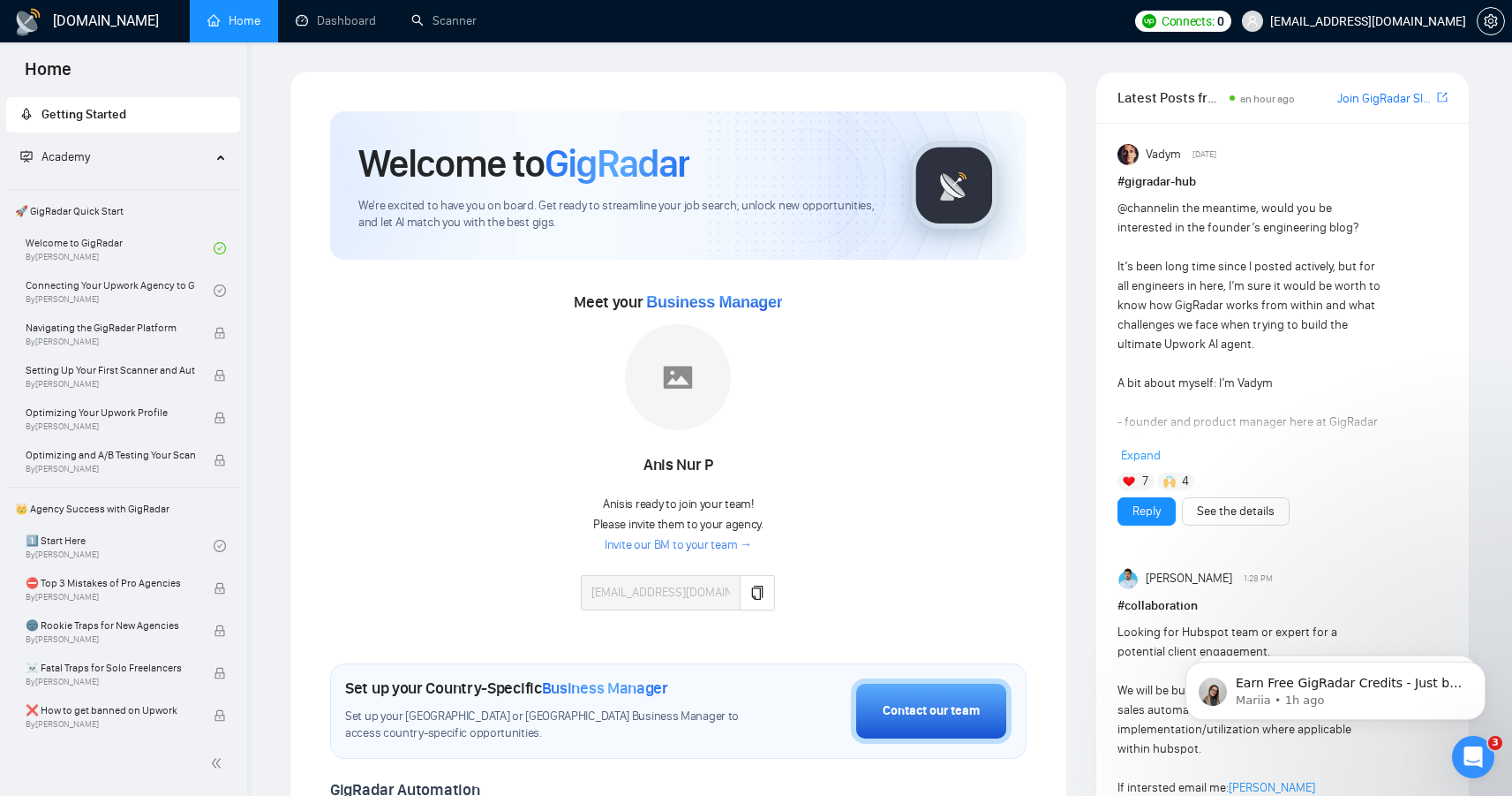
drag, startPoint x: 926, startPoint y: 511, endPoint x: 935, endPoint y: 526, distance: 17.5
click at [931, 512] on div "Meet your Business Manager [PERSON_NAME] P [PERSON_NAME] is ready to join your …" at bounding box center [678, 457] width 696 height 340
click at [114, 289] on link "Connecting Your Upwork Agency to GigRadar By [PERSON_NAME]" at bounding box center [120, 291] width 188 height 39
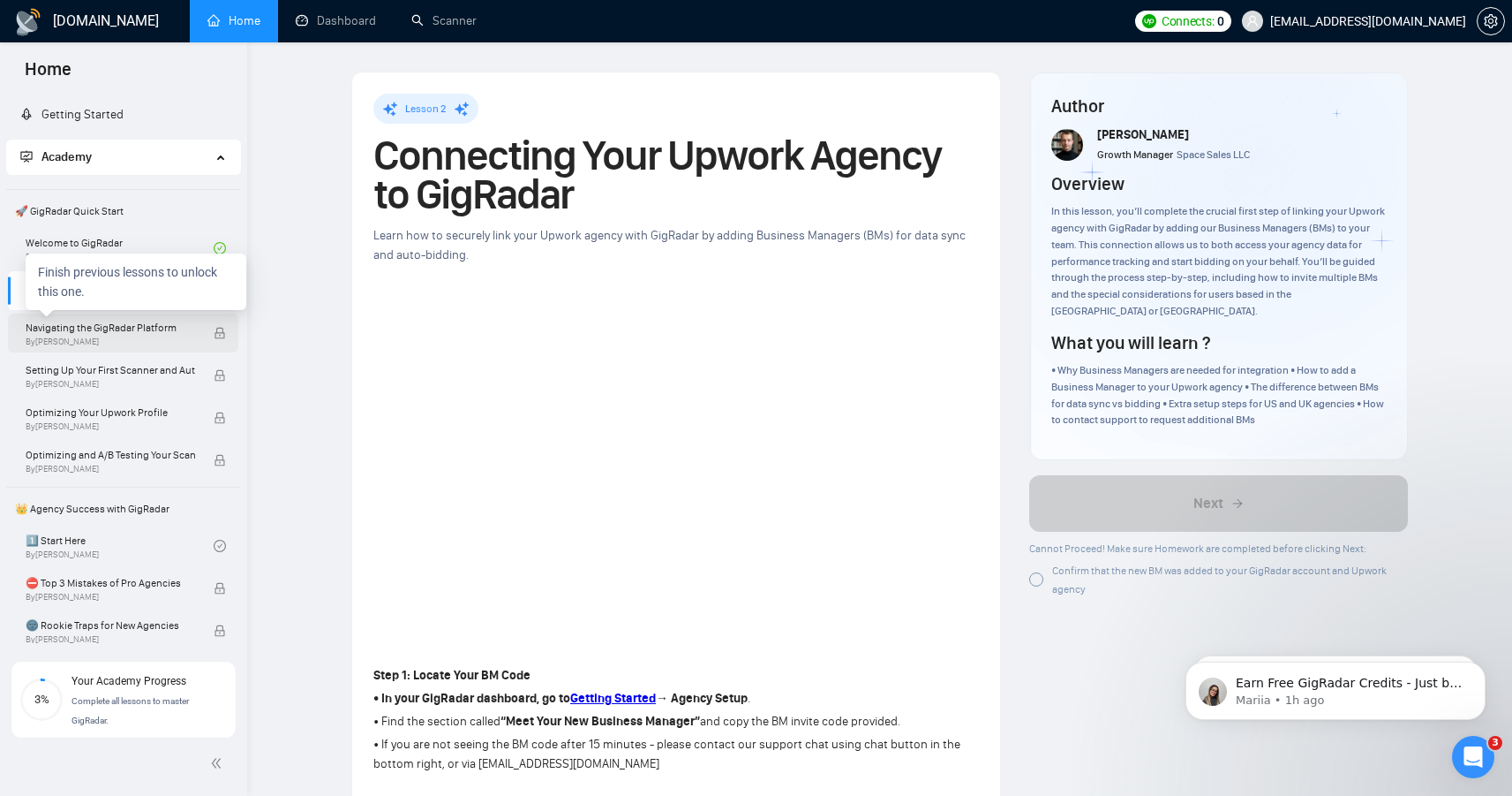
click at [131, 337] on span "By [PERSON_NAME]" at bounding box center [111, 341] width 170 height 10
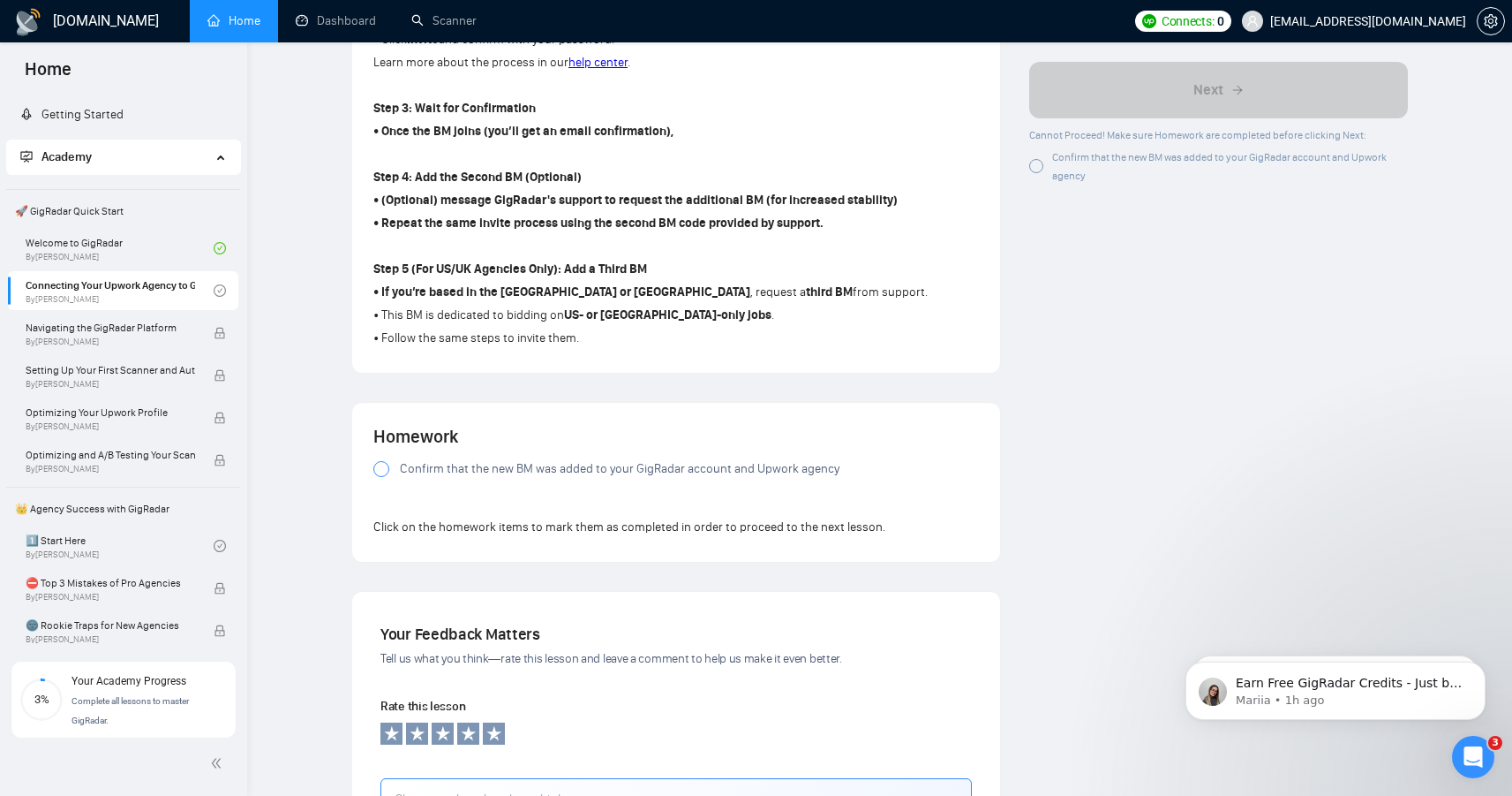
scroll to position [997, 0]
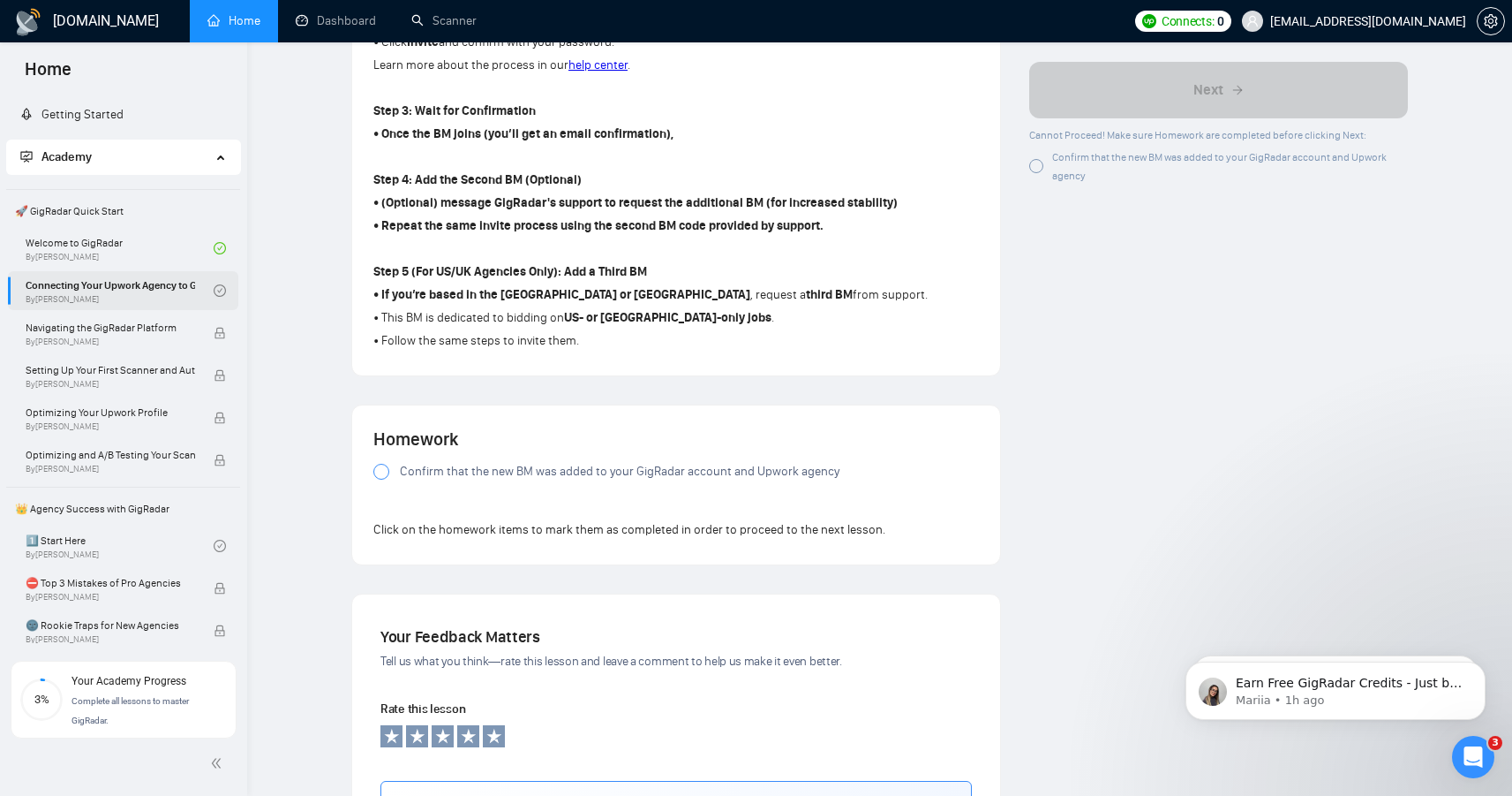
click at [102, 278] on link "Connecting Your Upwork Agency to GigRadar By [PERSON_NAME]" at bounding box center [120, 291] width 188 height 39
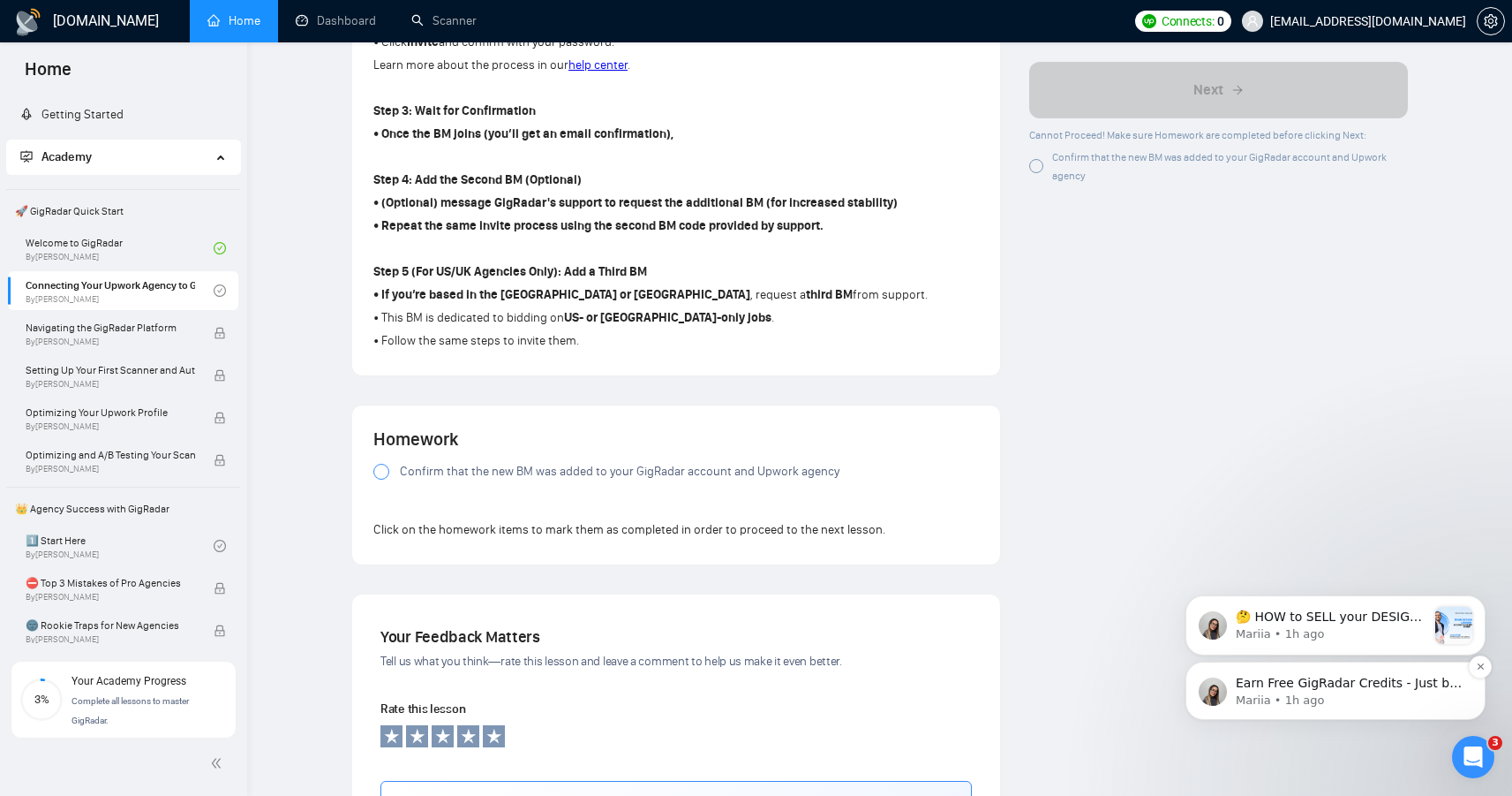
click at [1353, 707] on p "Mariia • 1h ago" at bounding box center [1349, 700] width 228 height 16
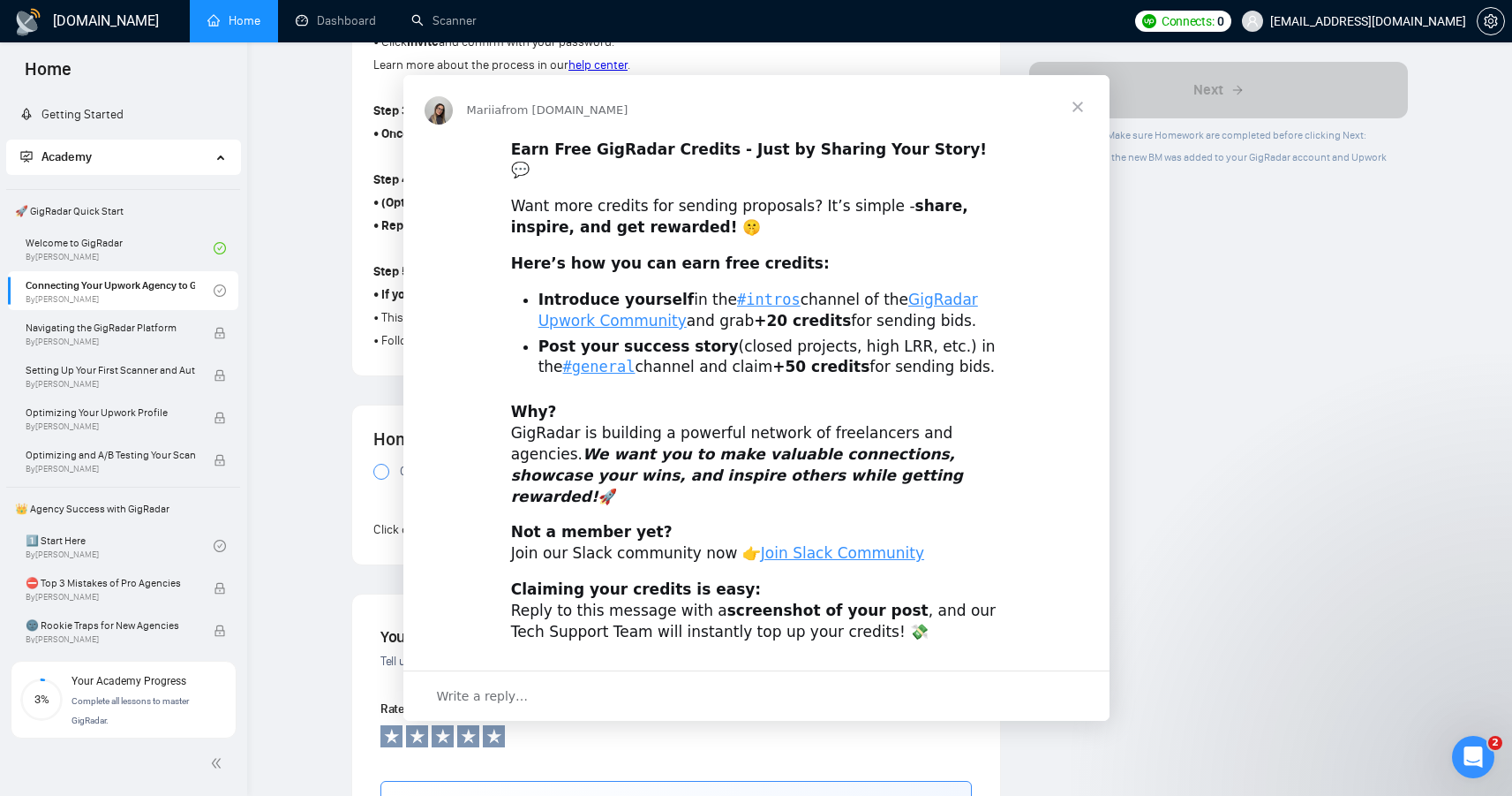
scroll to position [0, 0]
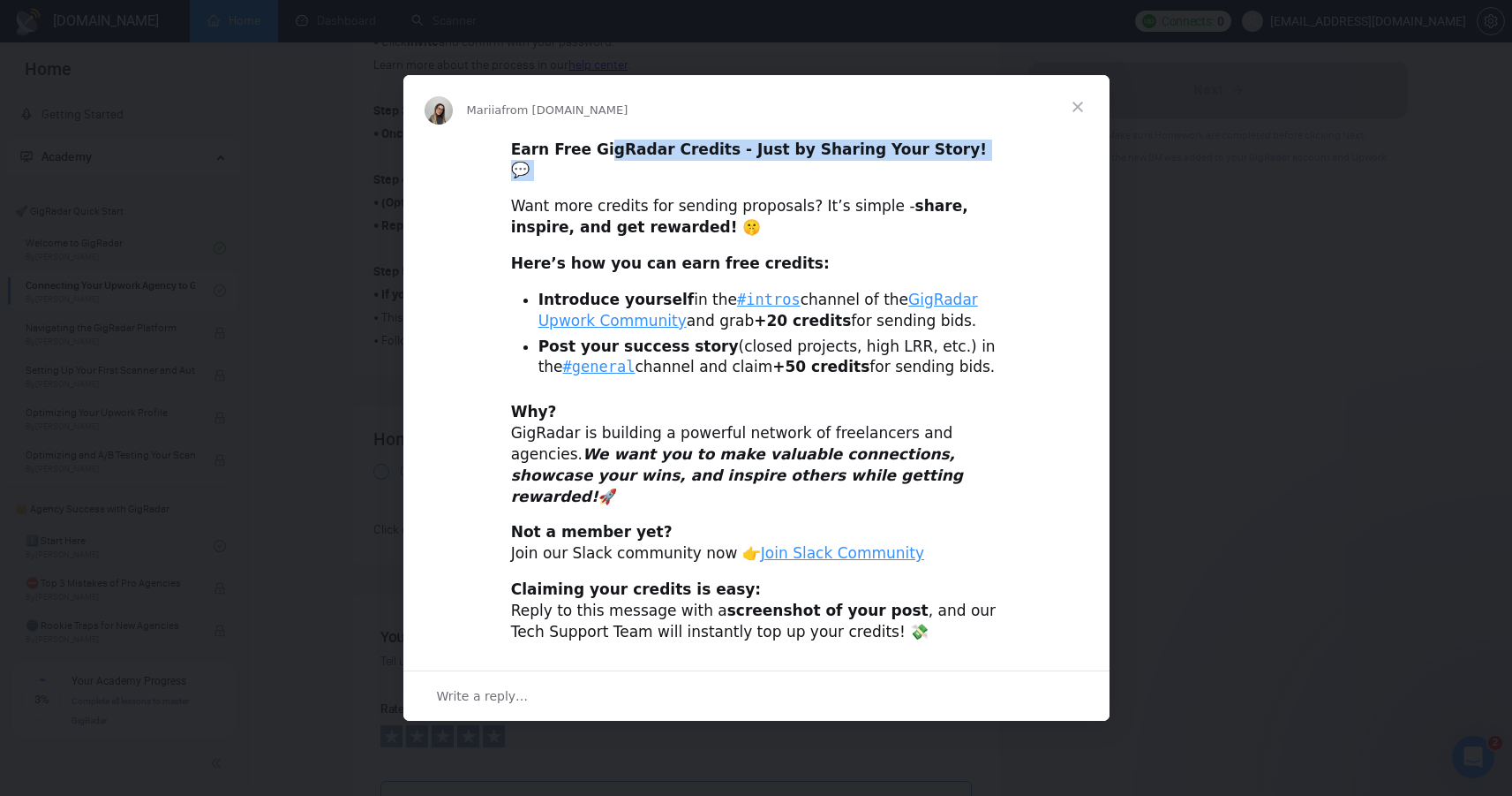
drag, startPoint x: 597, startPoint y: 173, endPoint x: 809, endPoint y: 195, distance: 213.1
click at [809, 195] on div "Earn Free GigRadar Credits - Just by Sharing Your Story! 💬 Want more credits fo…" at bounding box center [756, 398] width 706 height 518
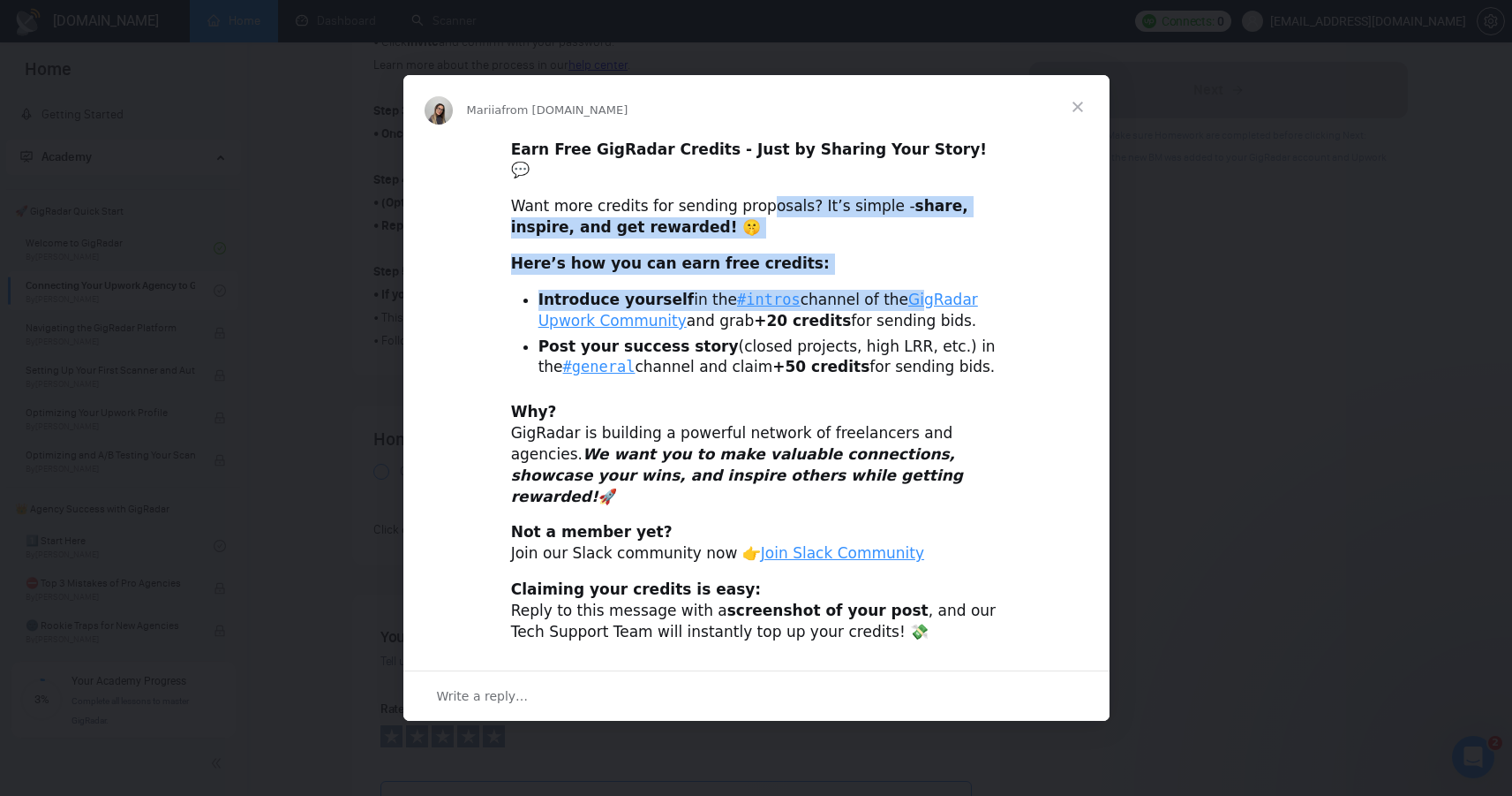
drag, startPoint x: 768, startPoint y: 227, endPoint x: 896, endPoint y: 301, distance: 147.9
click at [895, 300] on div "Earn Free GigRadar Credits - Just by Sharing Your Story! 💬 Want more credits fo…" at bounding box center [756, 398] width 706 height 518
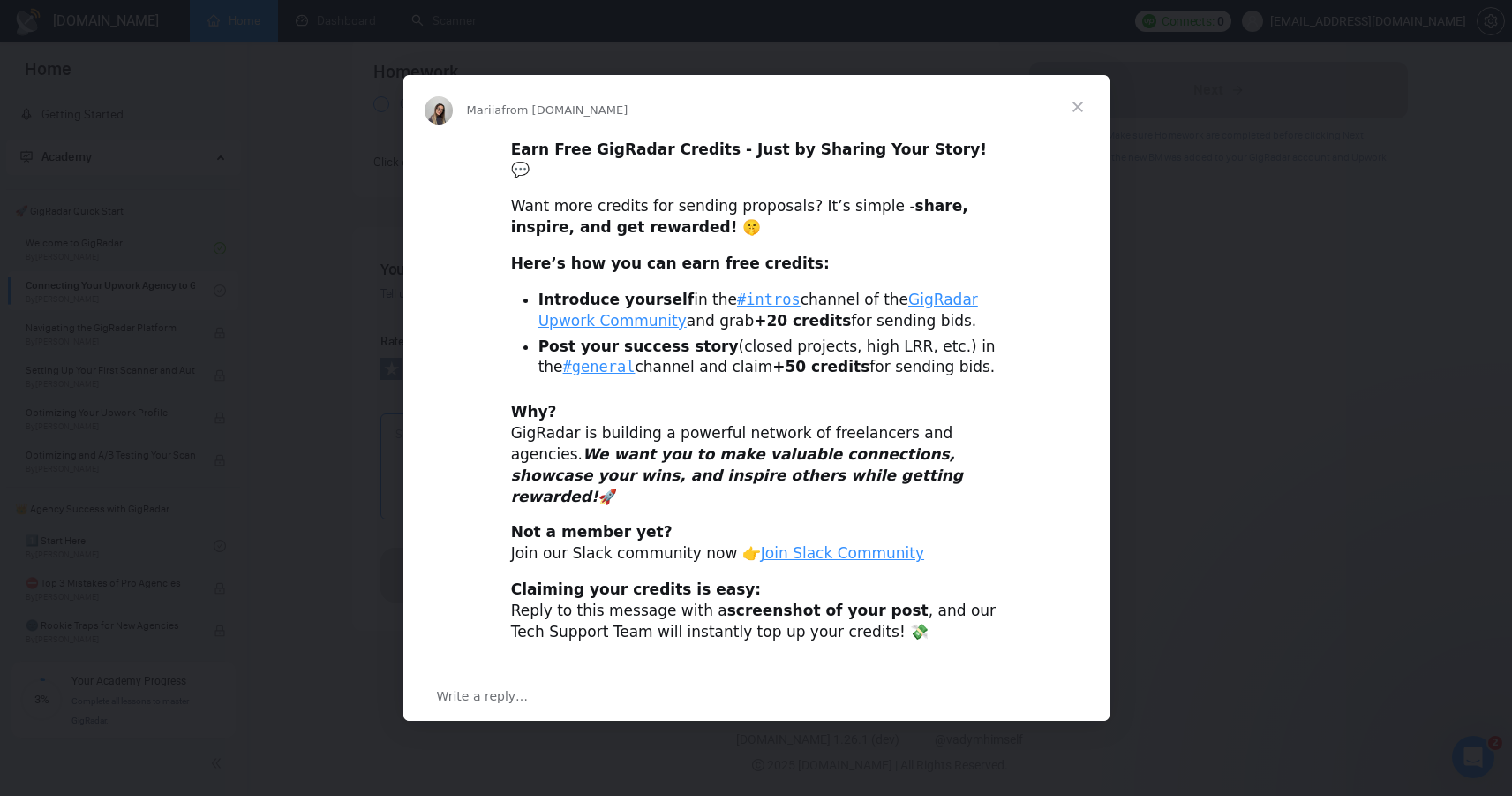
click at [1175, 308] on div "Intercom messenger" at bounding box center [756, 398] width 1512 height 796
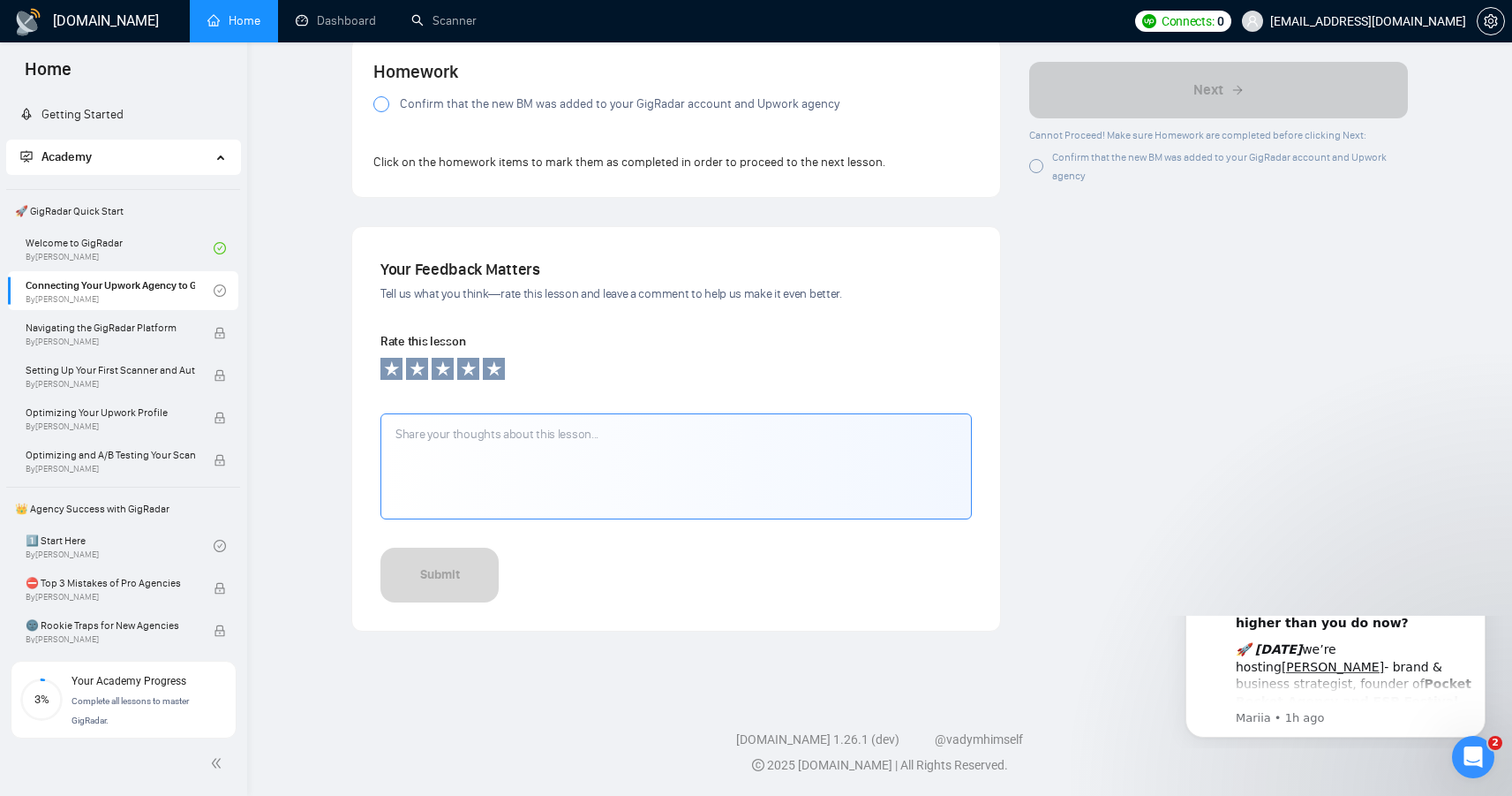
scroll to position [0, 0]
